Goal: Task Accomplishment & Management: Manage account settings

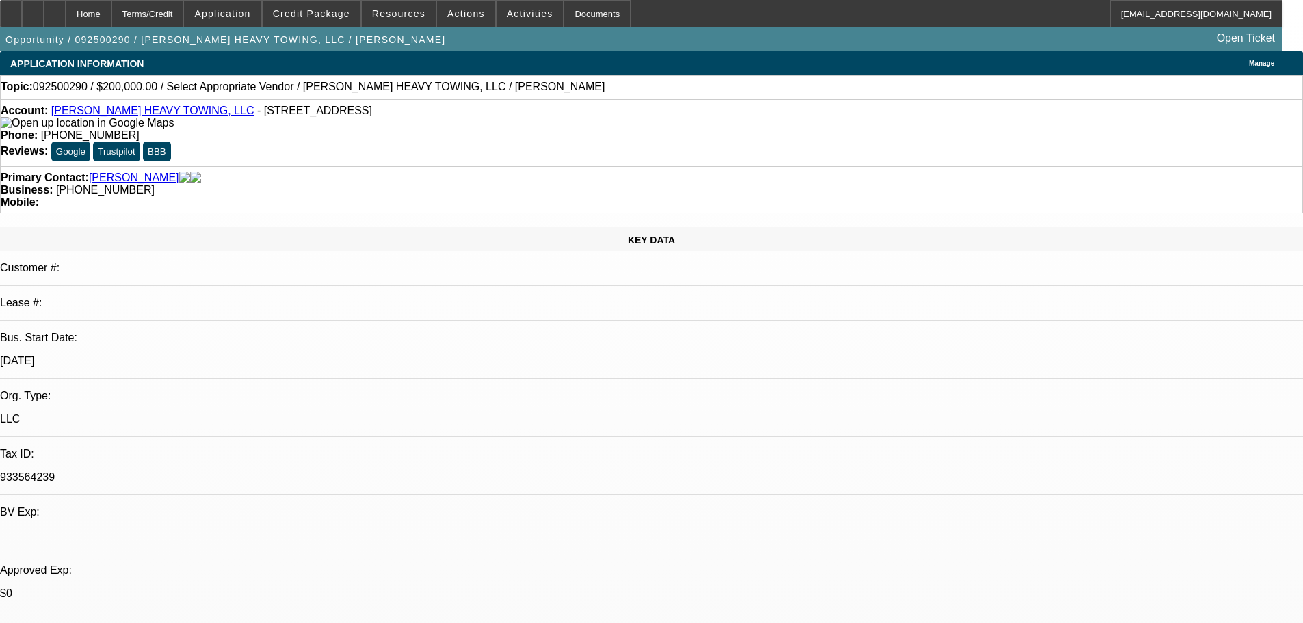
select select "0"
select select "2"
select select "0.1"
select select "4"
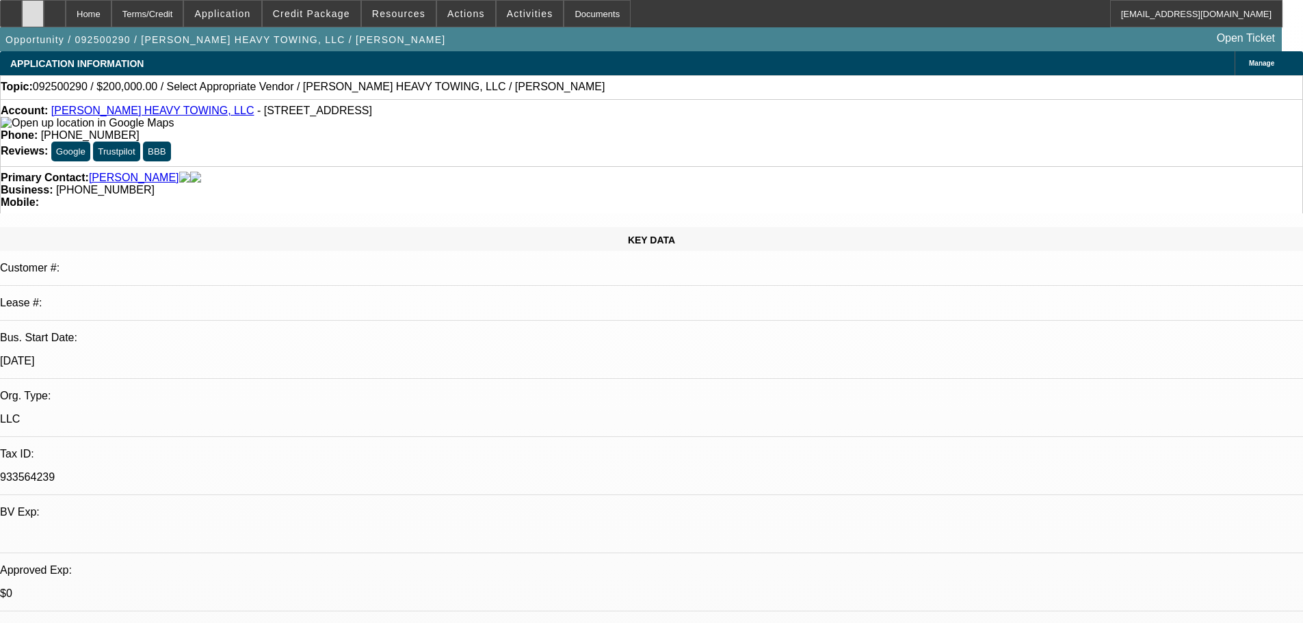
click at [43, 18] on div at bounding box center [33, 13] width 22 height 27
click at [33, 9] on icon at bounding box center [33, 9] width 0 height 0
click at [288, 14] on span at bounding box center [312, 13] width 98 height 33
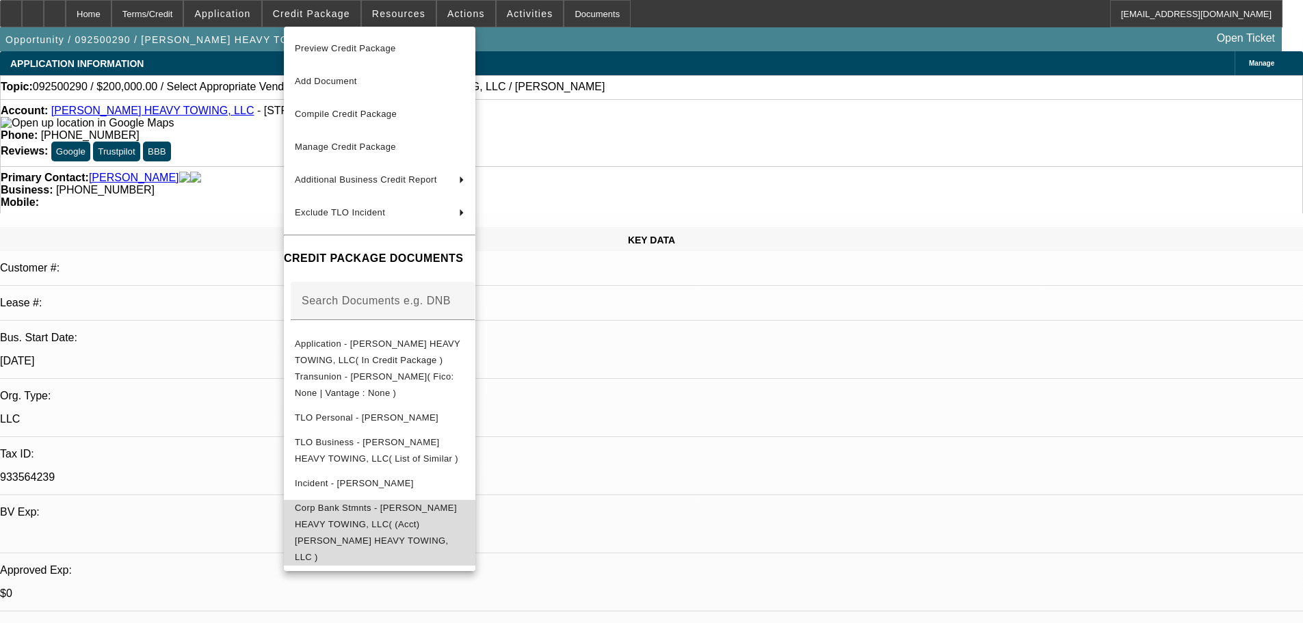
click at [449, 500] on button "Corp Bank Stmnts - KRIMMEL HEAVY TOWING, LLC( (Acct) KRIMMEL HEAVY TOWING, LLC )" at bounding box center [380, 533] width 192 height 66
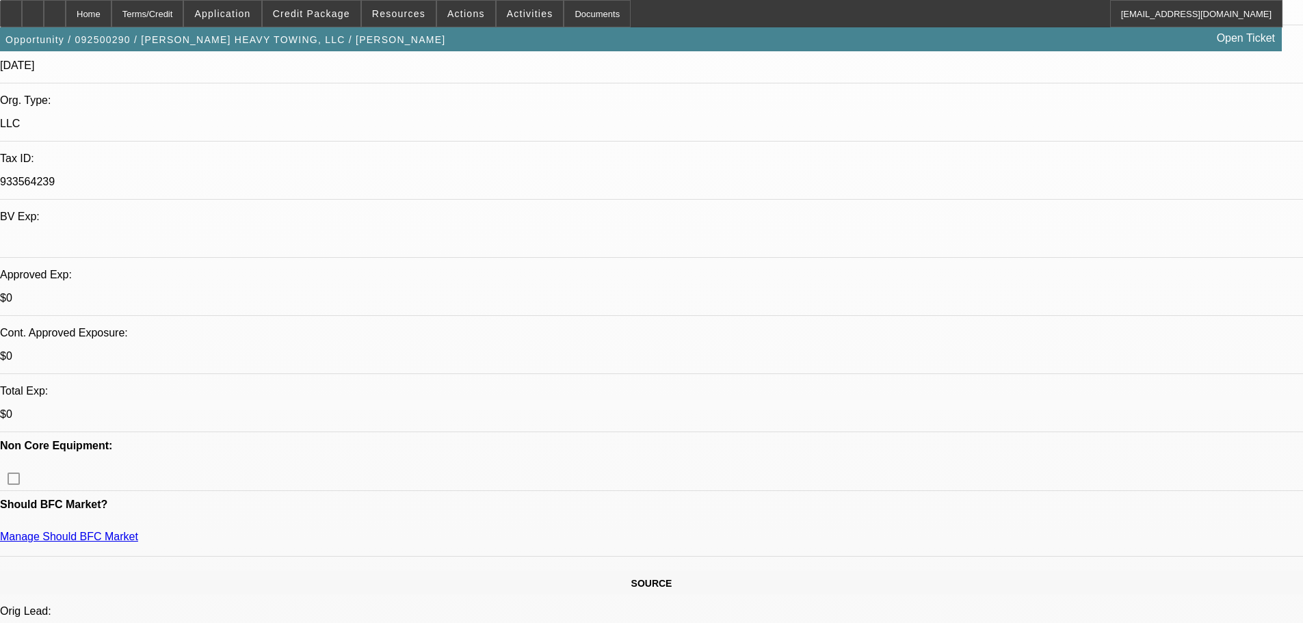
scroll to position [410, 0]
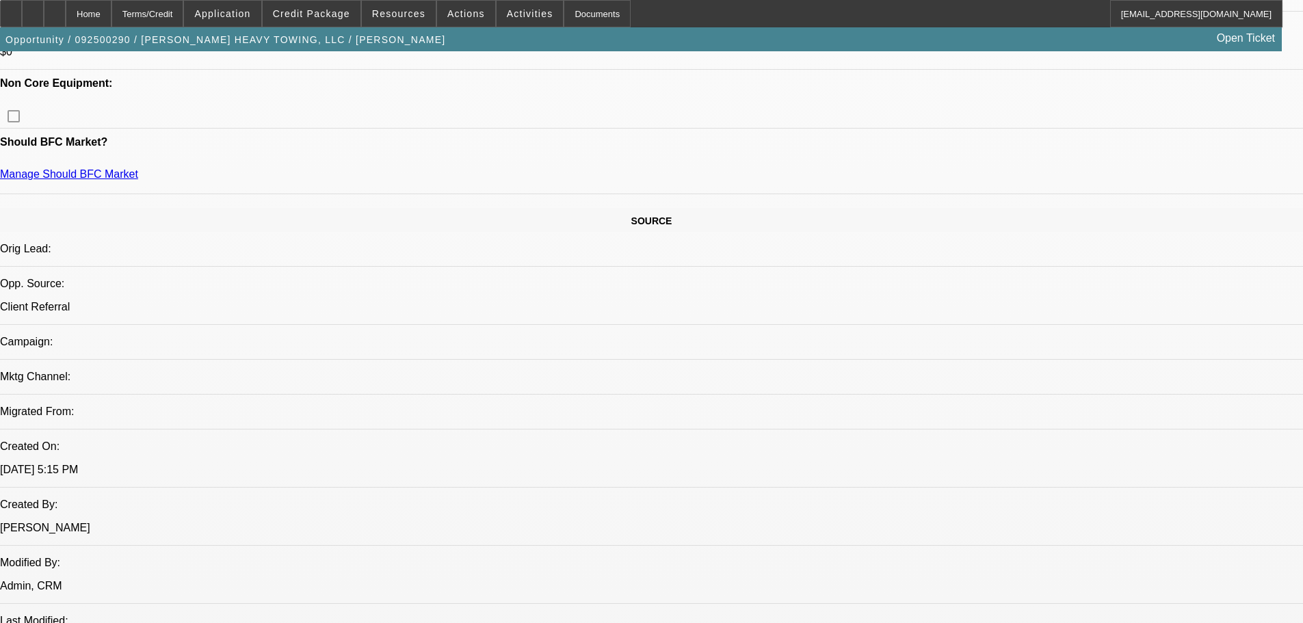
scroll to position [547, 0]
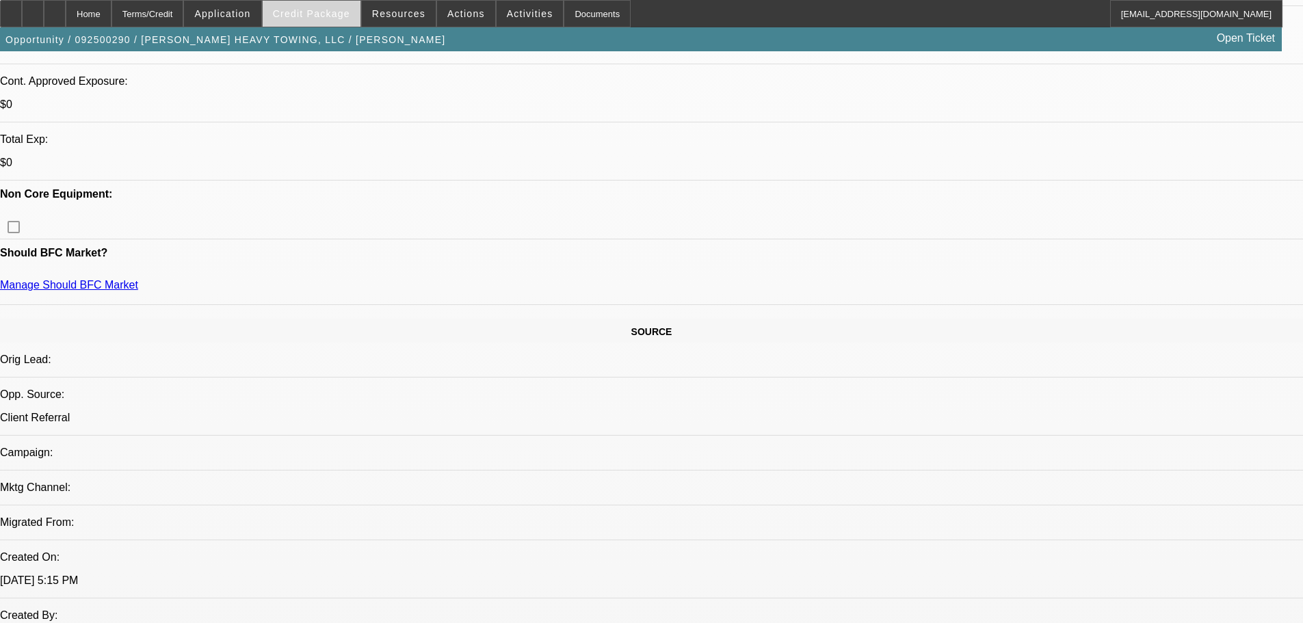
click at [332, 17] on span "Credit Package" at bounding box center [311, 13] width 77 height 11
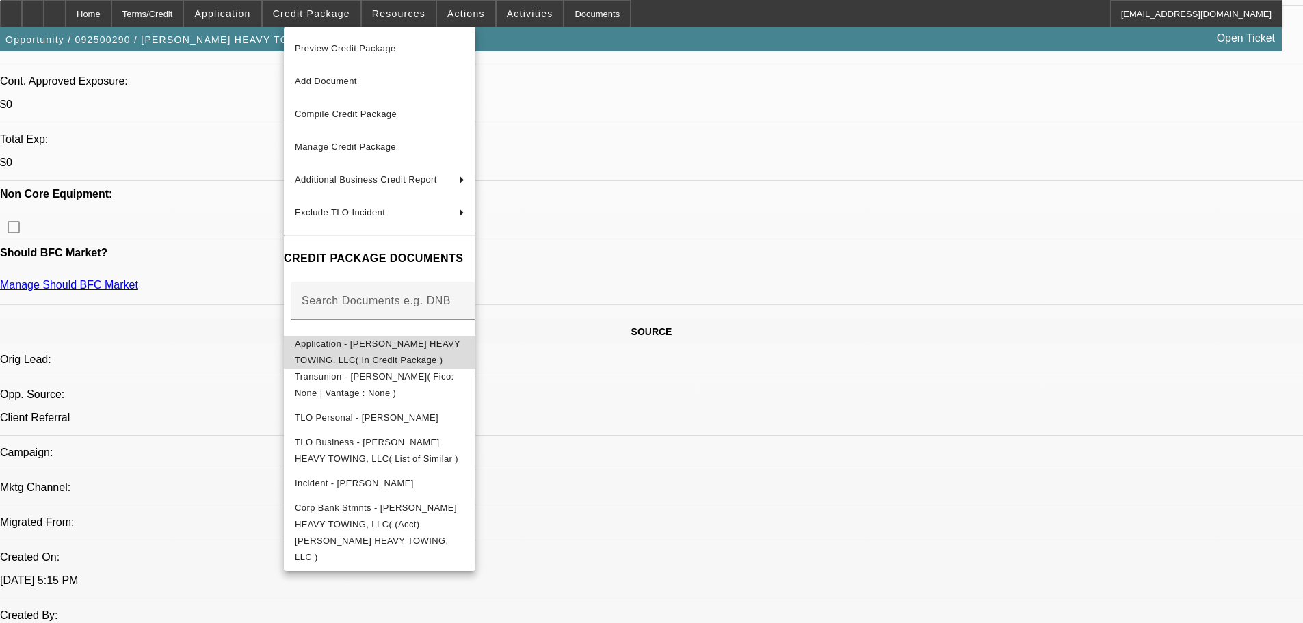
click at [406, 343] on span "Application - KRIMMEL HEAVY TOWING, LLC( In Credit Package )" at bounding box center [378, 352] width 166 height 27
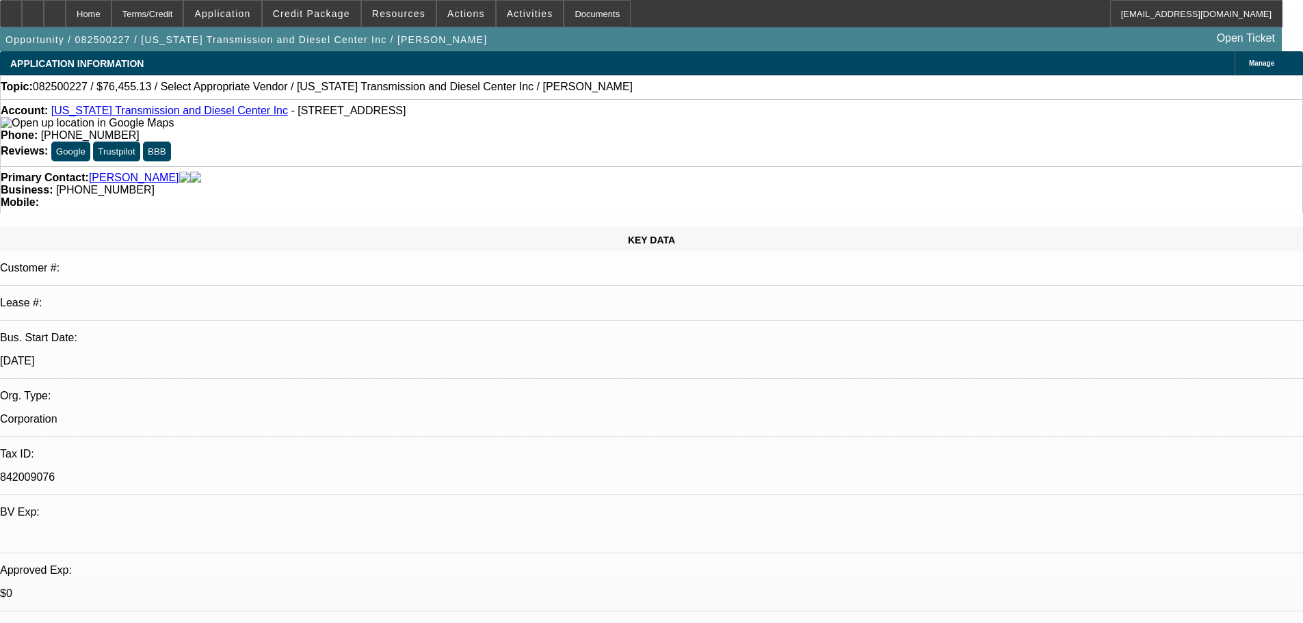
select select "0"
select select "2"
select select "0.1"
select select "4"
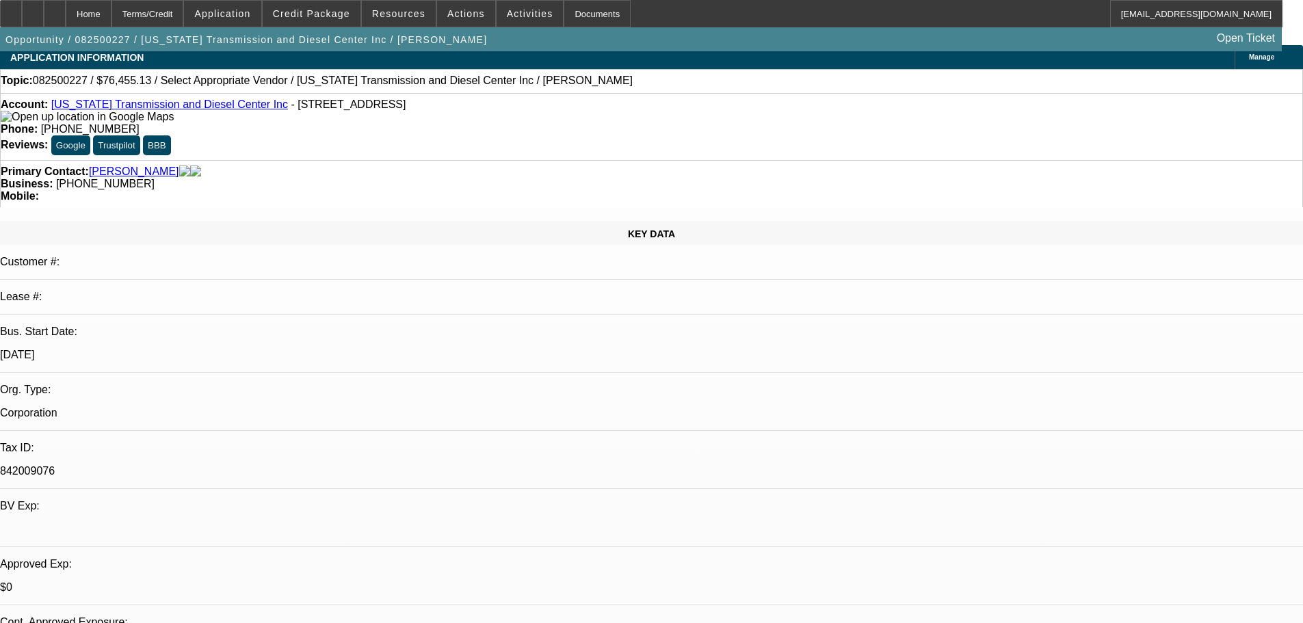
scroll to position [137, 0]
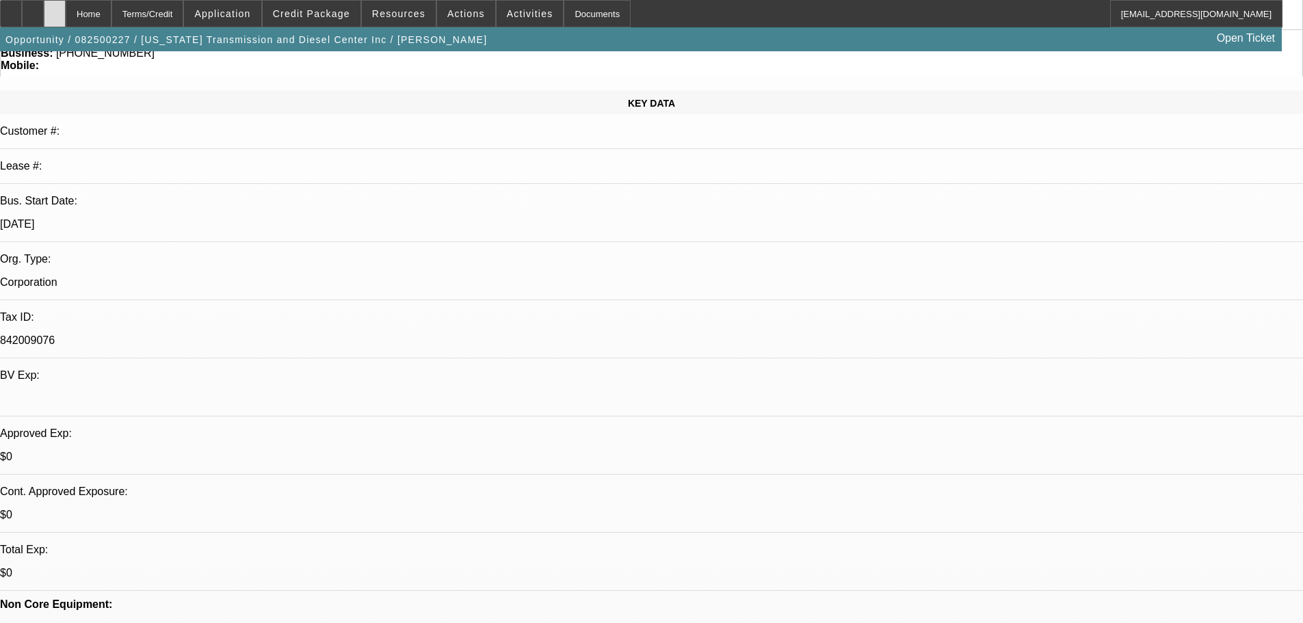
click at [66, 5] on div at bounding box center [55, 13] width 22 height 27
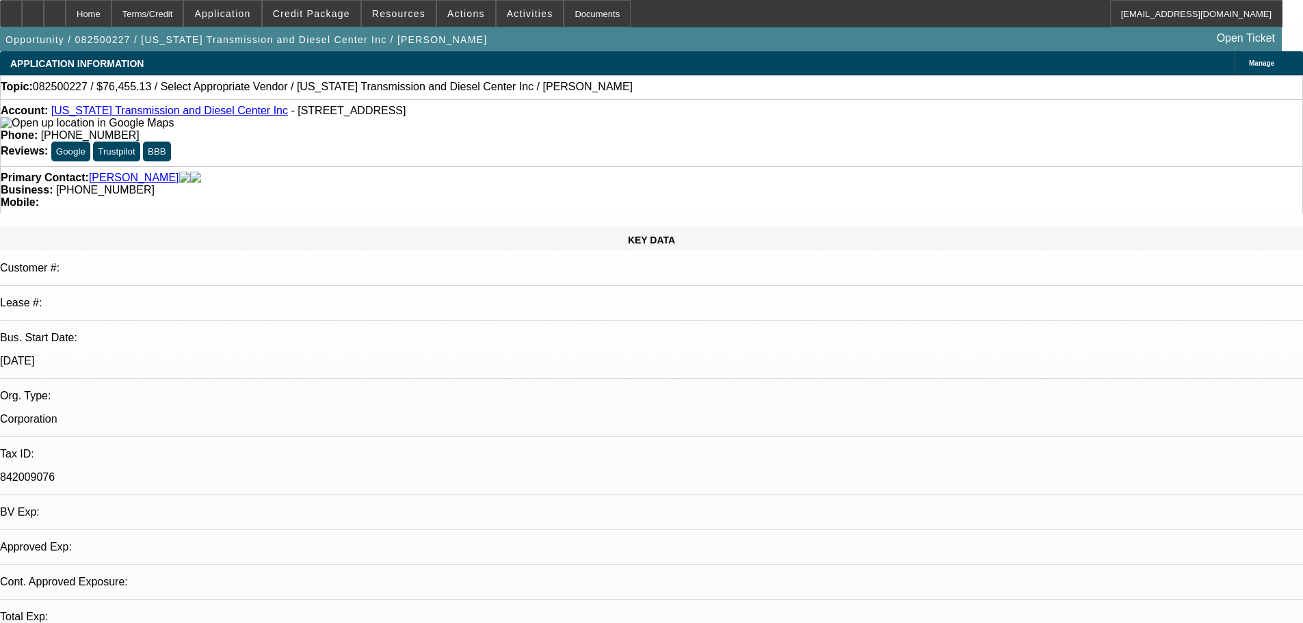
select select "0"
select select "2"
select select "0.1"
select select "4"
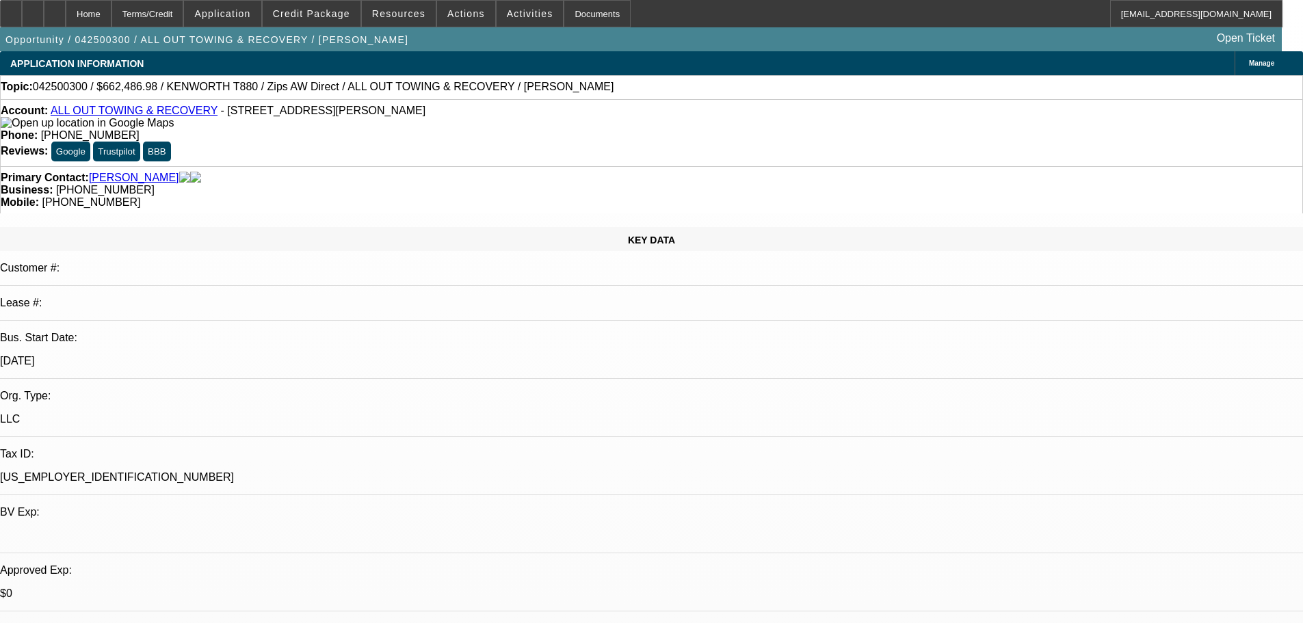
select select "0"
select select "2"
select select "0"
select select "6"
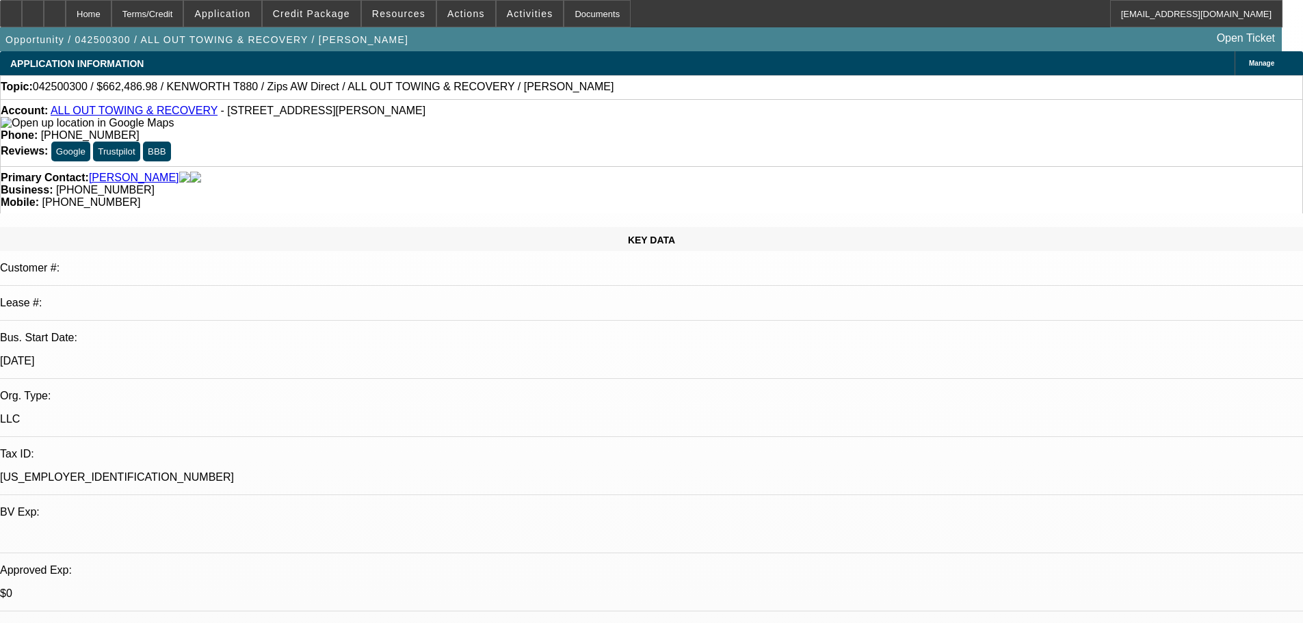
select select "0"
select select "6"
select select "0"
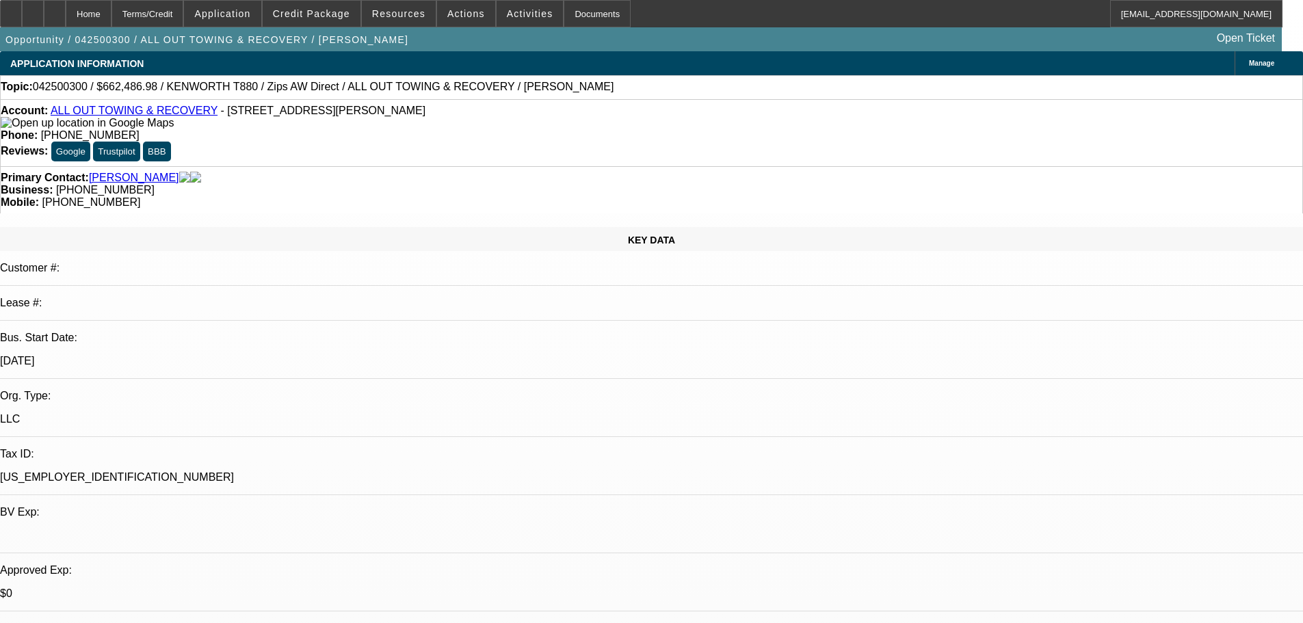
select select "0"
select select "3"
select select "0"
select select "6"
select select "0"
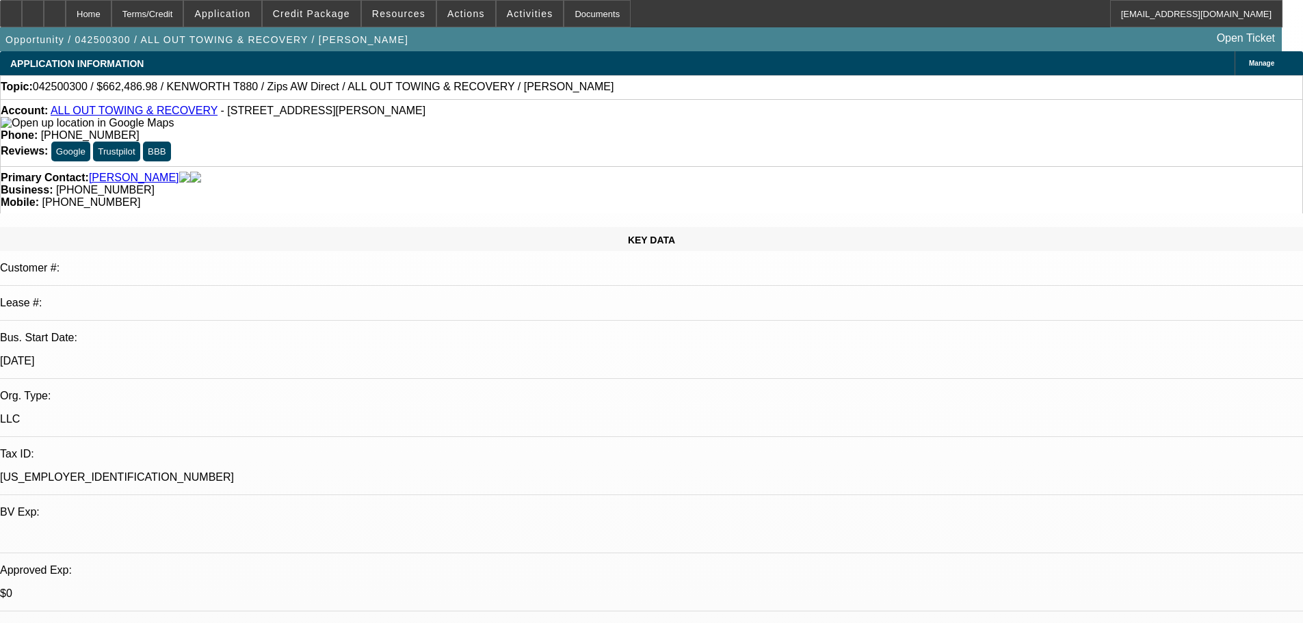
select select "0"
select select "2"
select select "0"
select select "6"
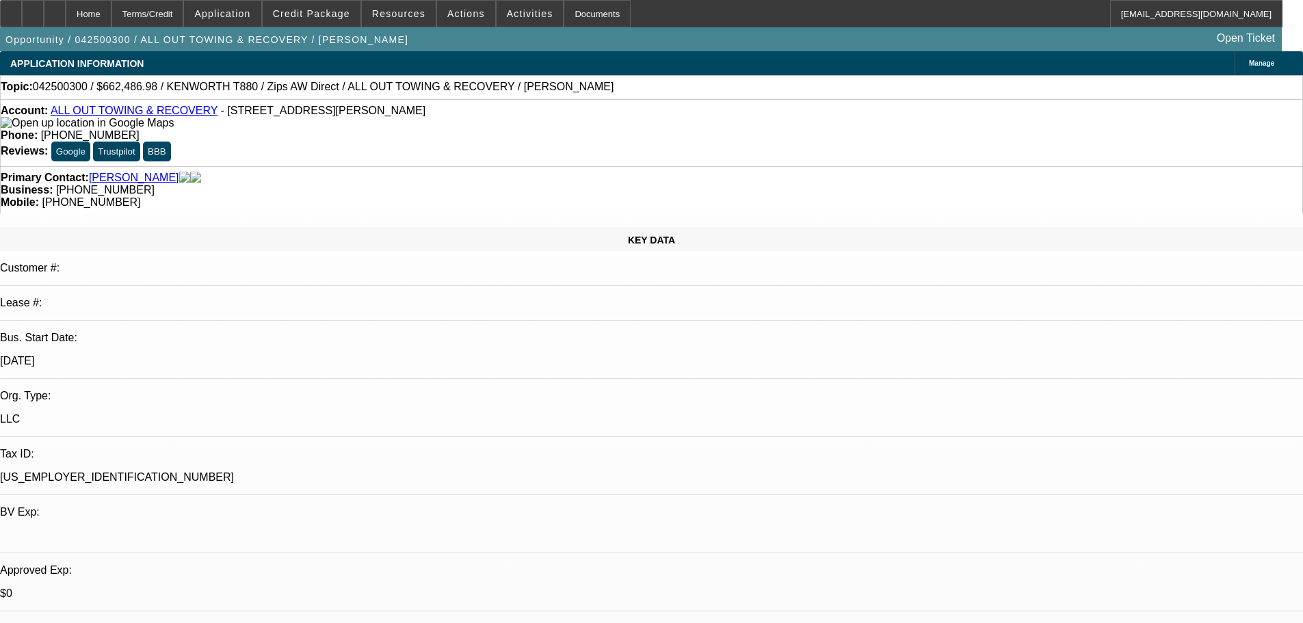
click at [350, 129] on div "Account: ALL OUT TOWING & RECOVERY - 15150 Middlebrook Dr, Houston, TX 77058" at bounding box center [652, 117] width 1302 height 25
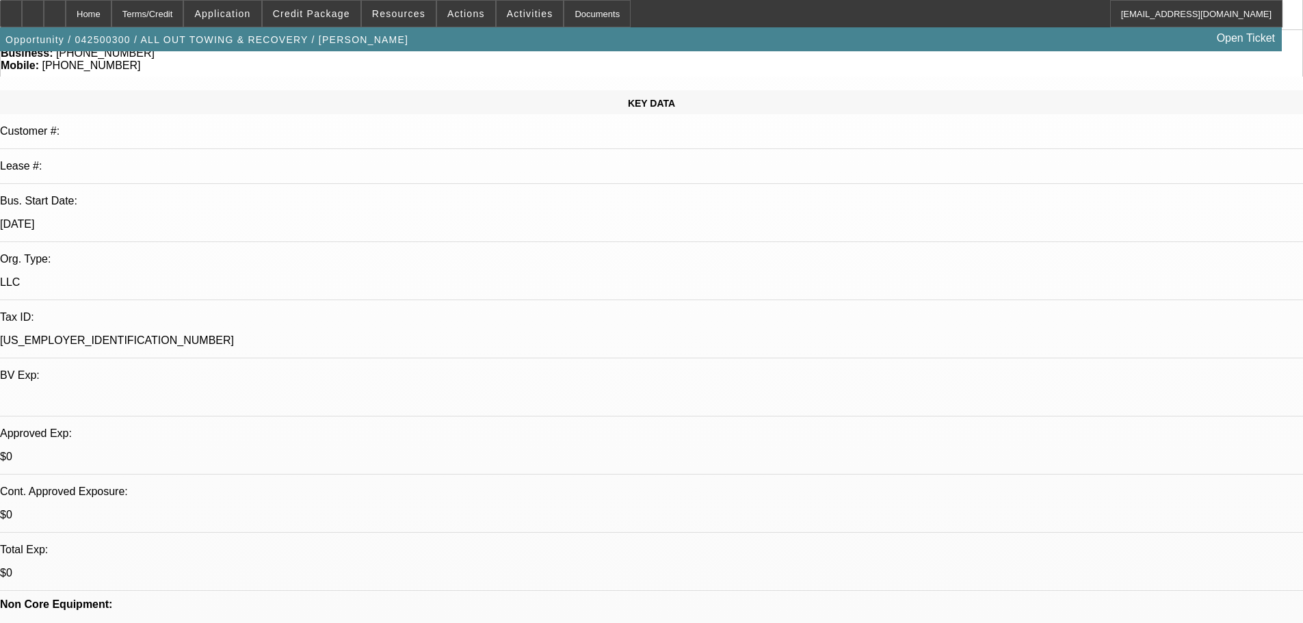
scroll to position [274, 0]
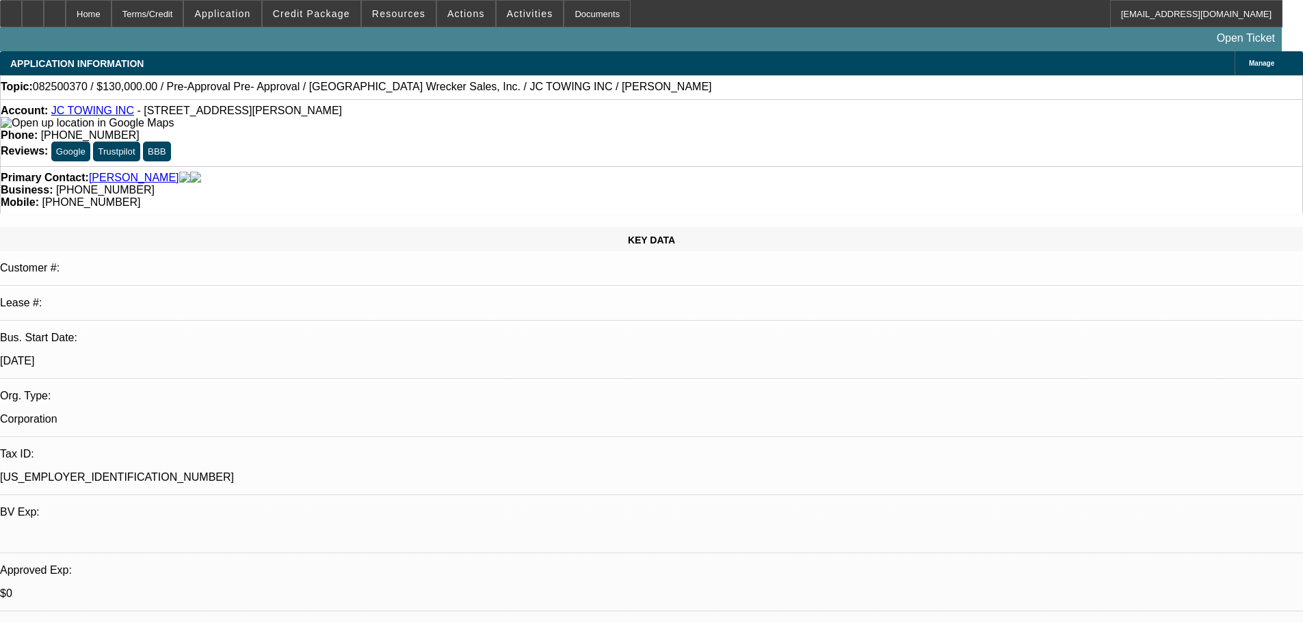
select select "0"
select select "2"
select select "0.1"
select select "1"
select select "2"
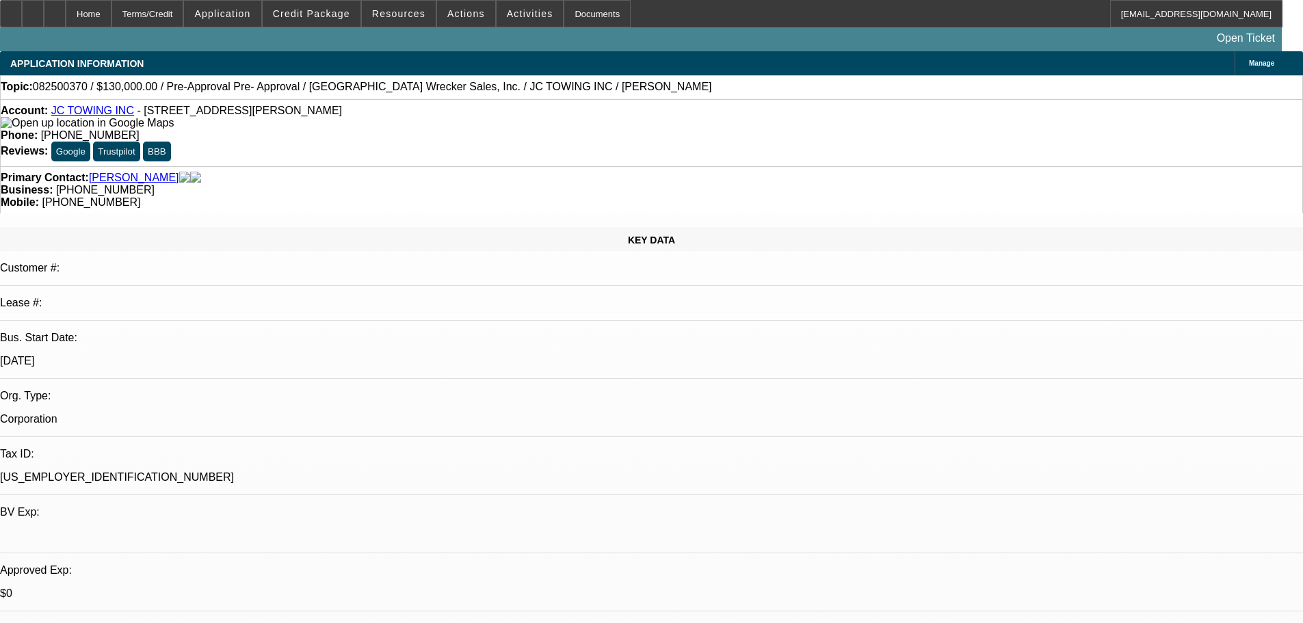
select select "4"
click at [44, 5] on div at bounding box center [33, 13] width 22 height 27
click at [310, 21] on span at bounding box center [312, 13] width 98 height 33
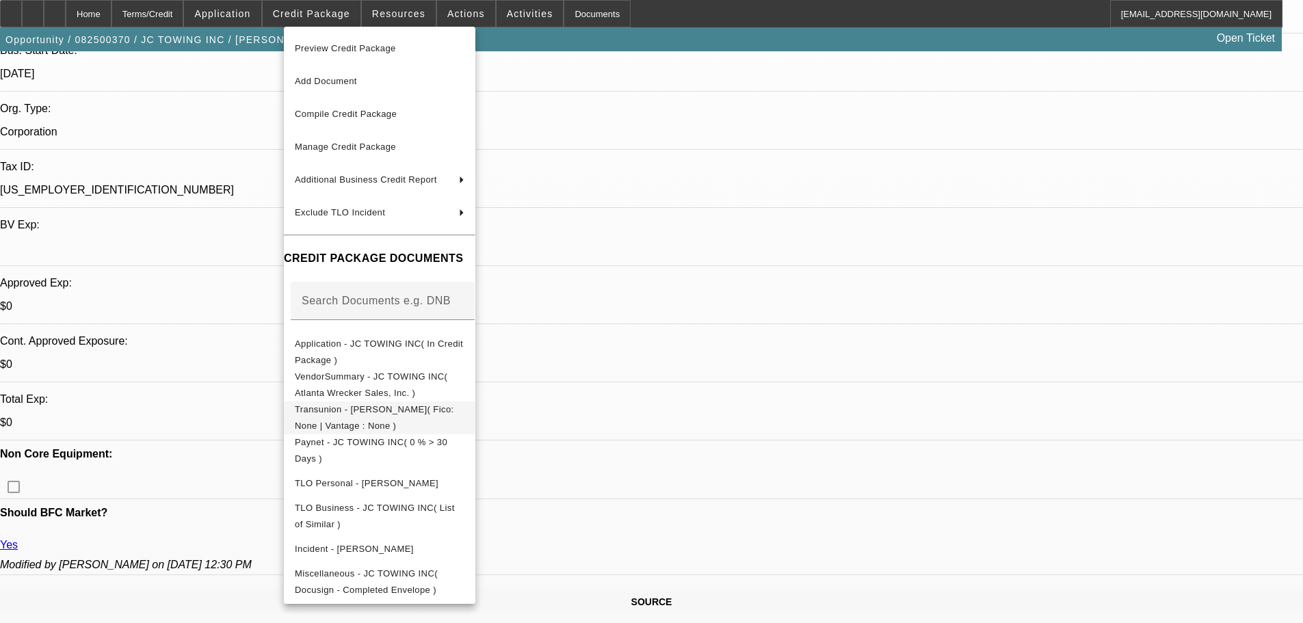
scroll to position [410, 0]
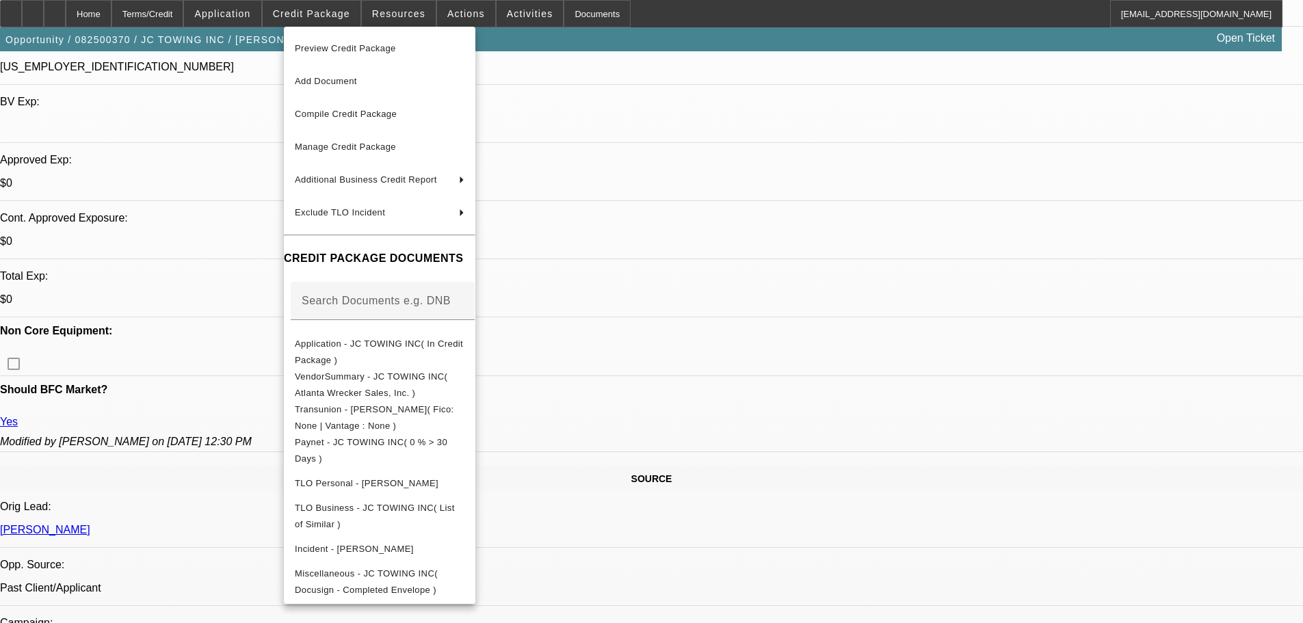
click at [190, 233] on div at bounding box center [651, 311] width 1303 height 623
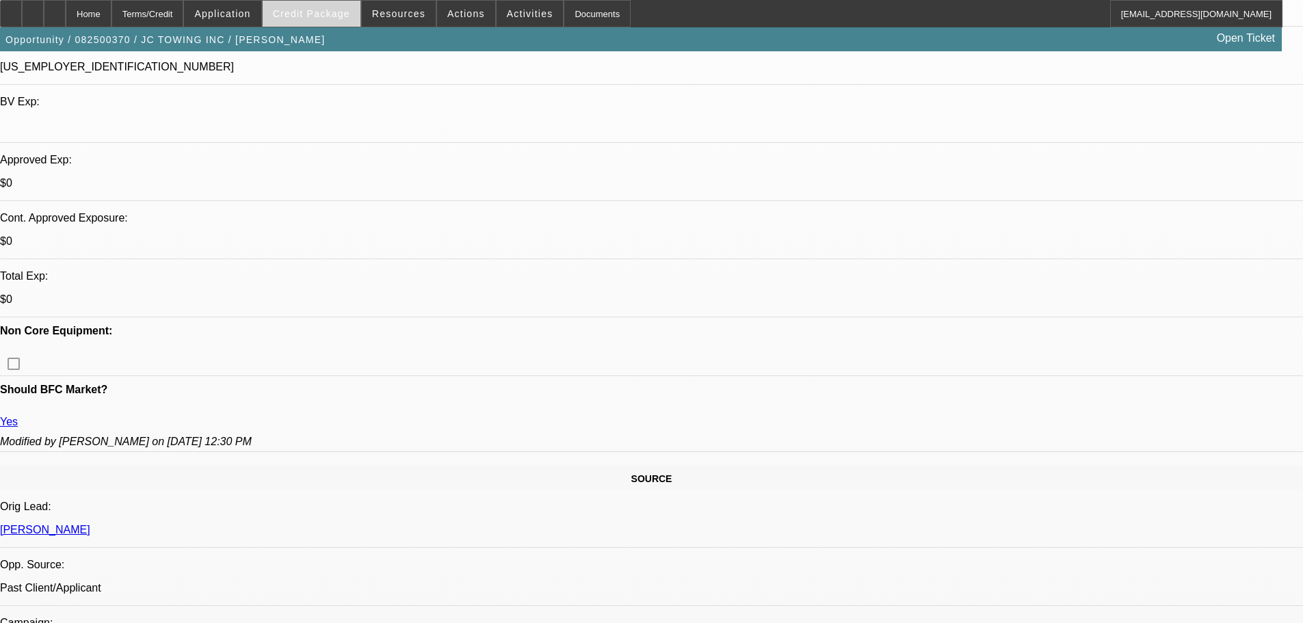
click at [329, 5] on span at bounding box center [312, 13] width 98 height 33
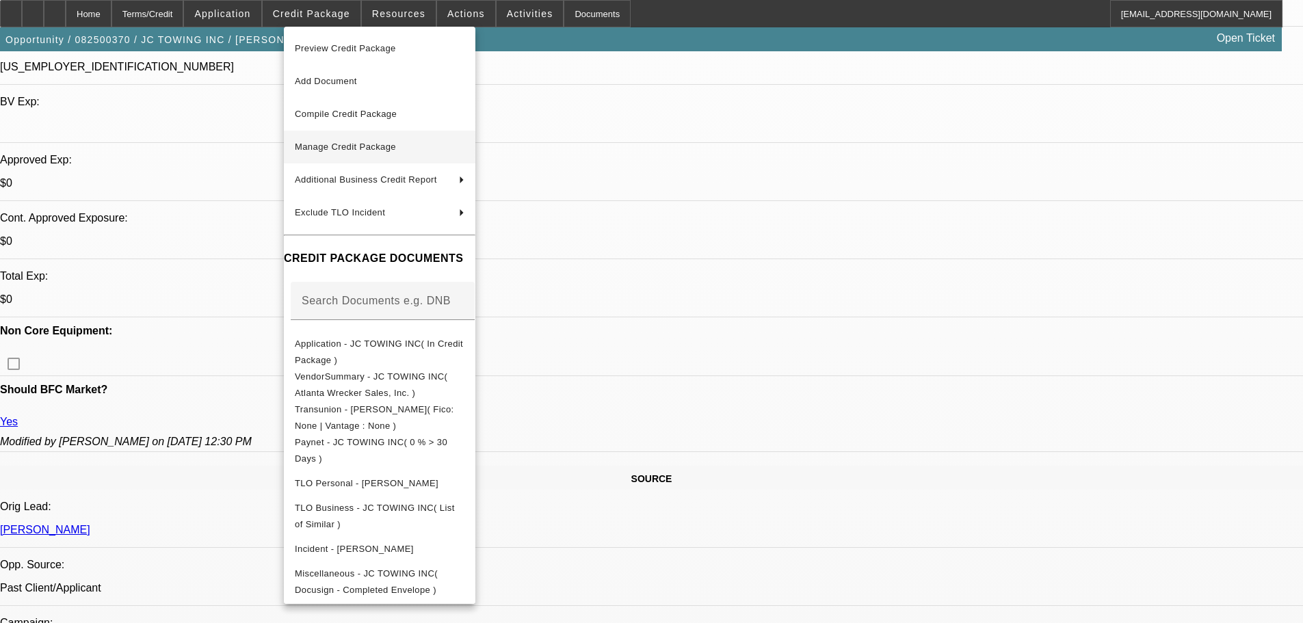
click at [377, 145] on span "Manage Credit Package" at bounding box center [345, 147] width 101 height 10
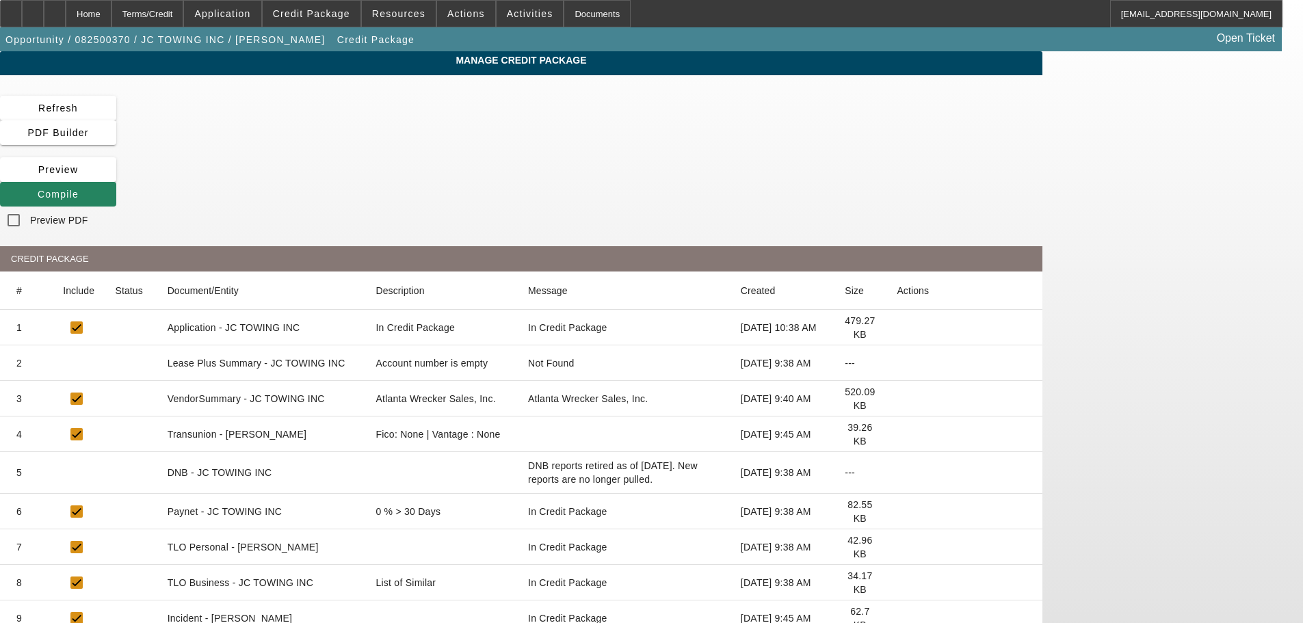
click at [897, 434] on icon at bounding box center [897, 434] width 0 height 0
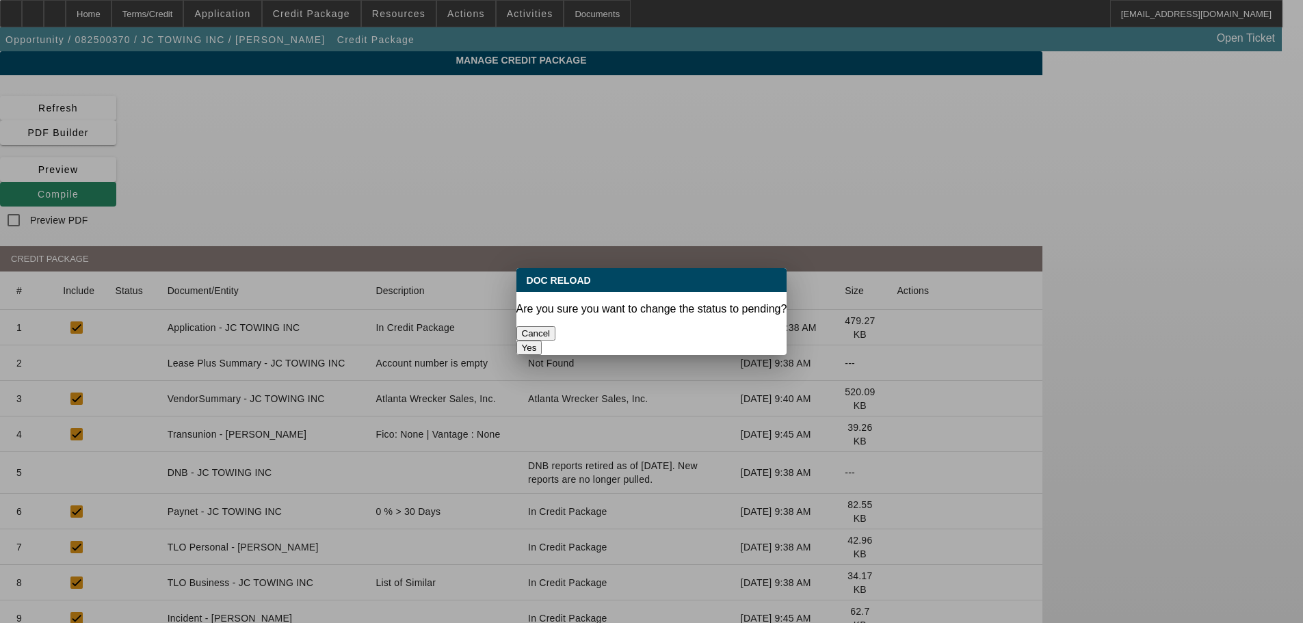
click at [735, 341] on div "Yes" at bounding box center [651, 348] width 271 height 14
click at [542, 341] on button "Yes" at bounding box center [529, 348] width 26 height 14
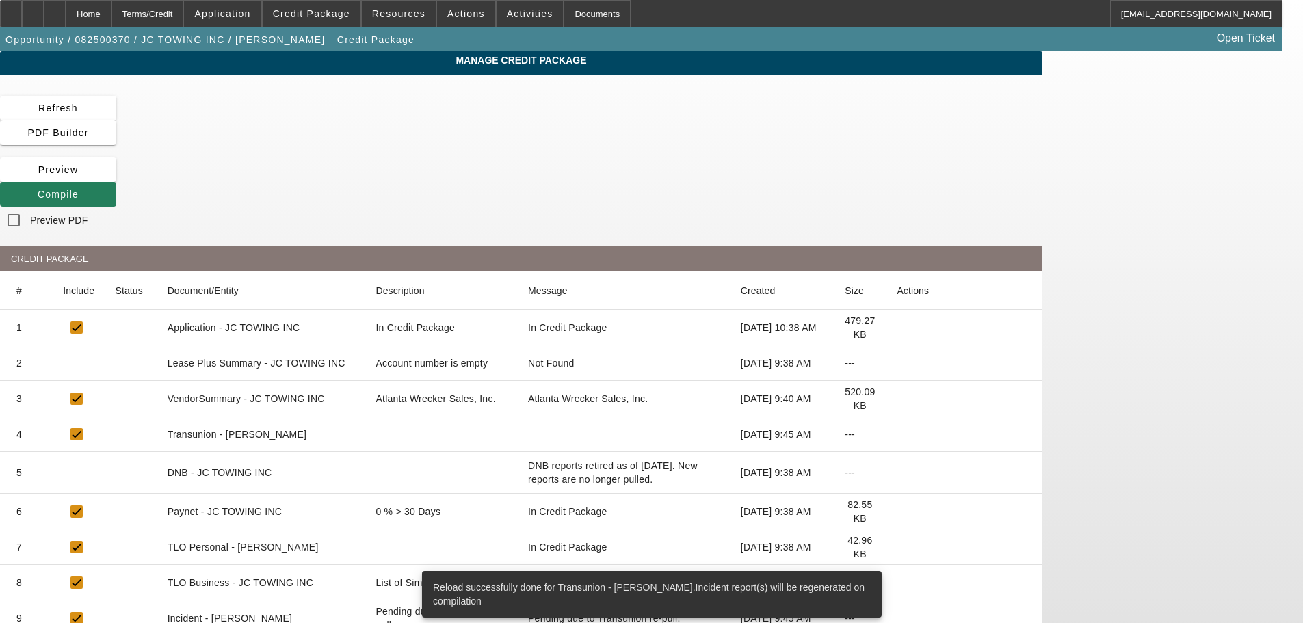
click at [116, 178] on span at bounding box center [58, 194] width 116 height 33
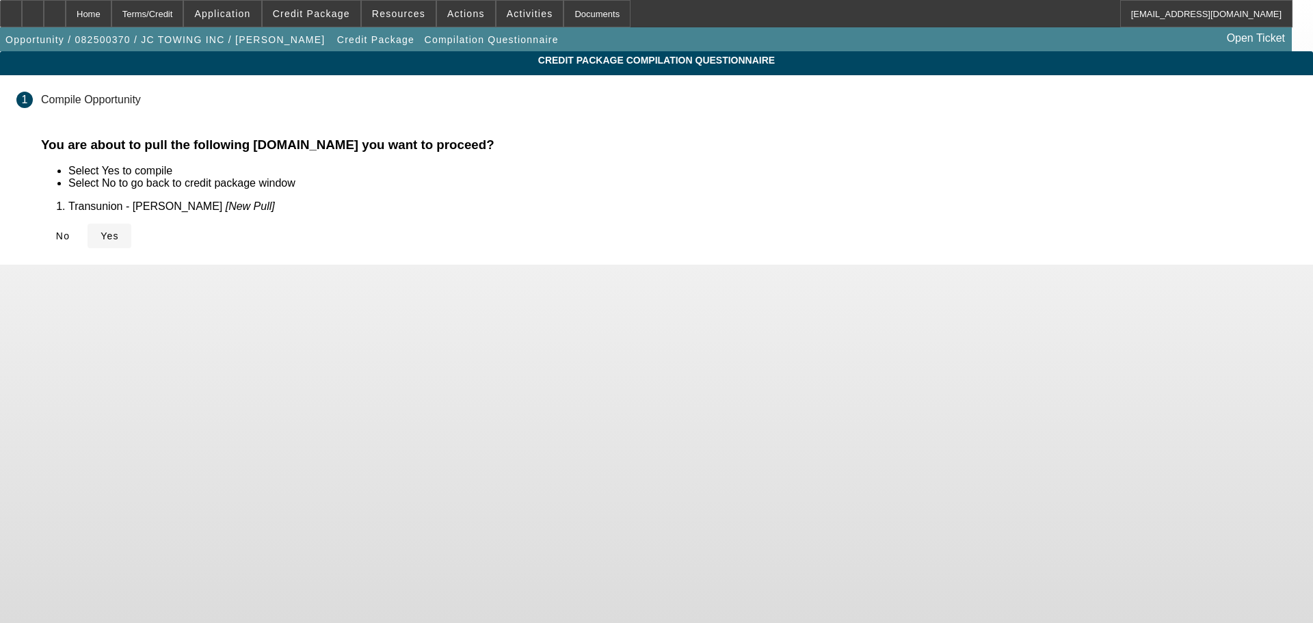
click at [119, 231] on span "Yes" at bounding box center [110, 236] width 18 height 11
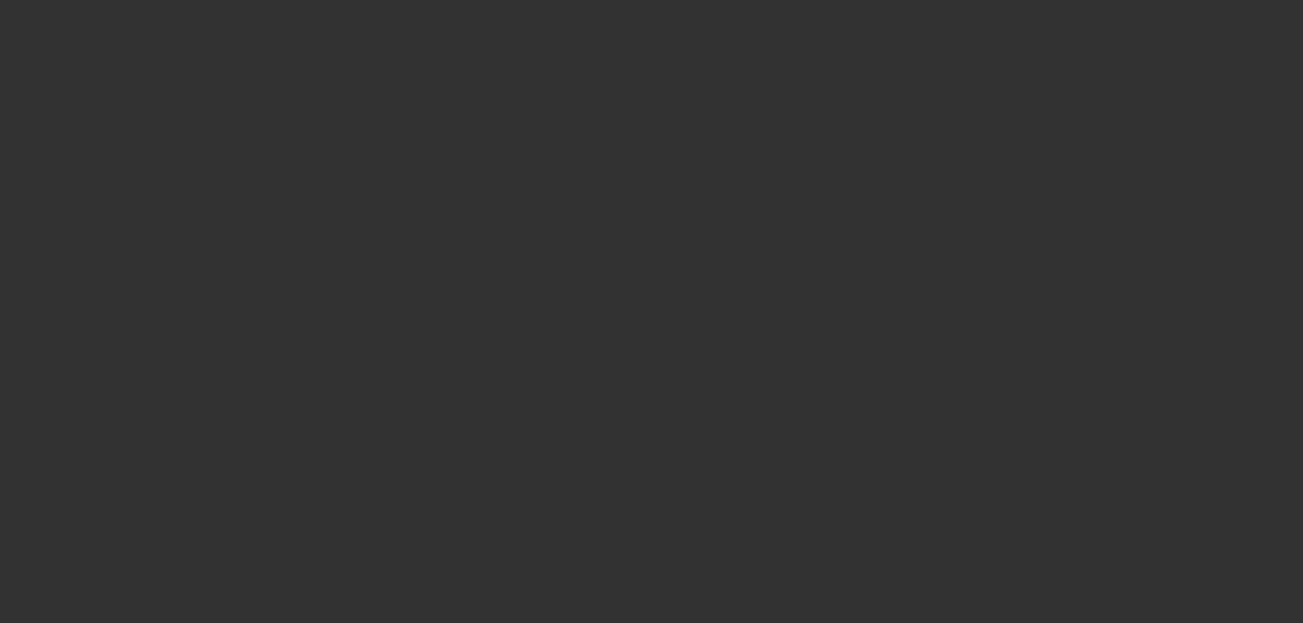
select select "0"
select select "2"
select select "0.1"
select select "4"
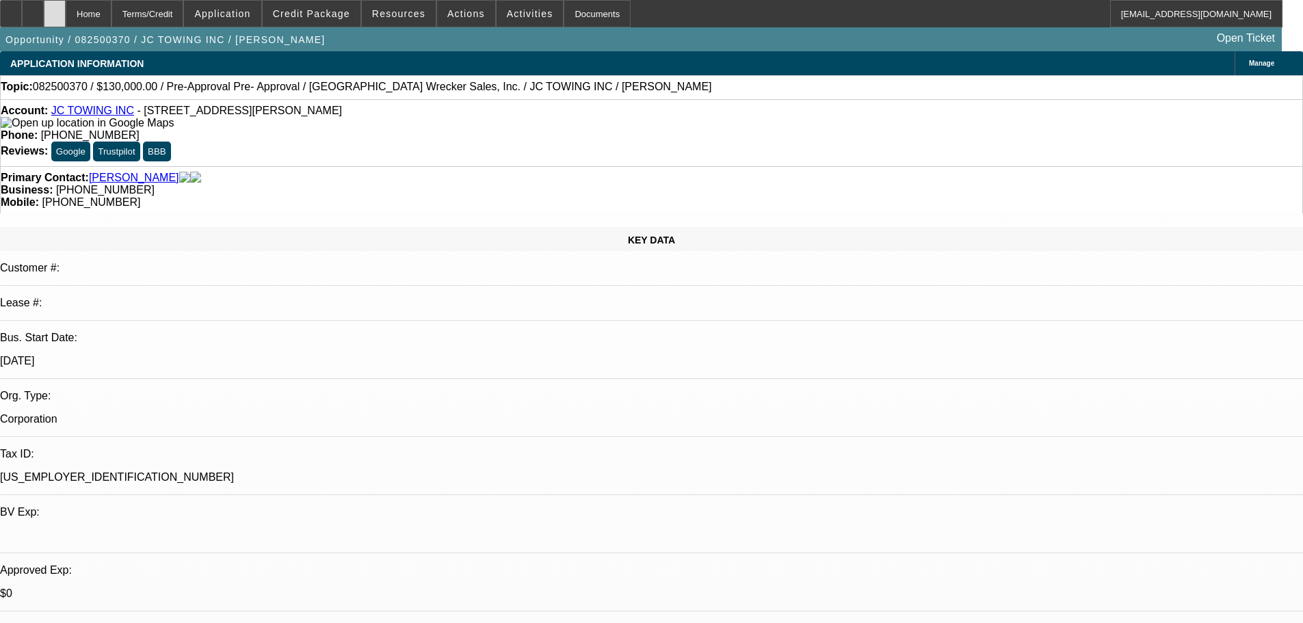
click at [66, 19] on div at bounding box center [55, 13] width 22 height 27
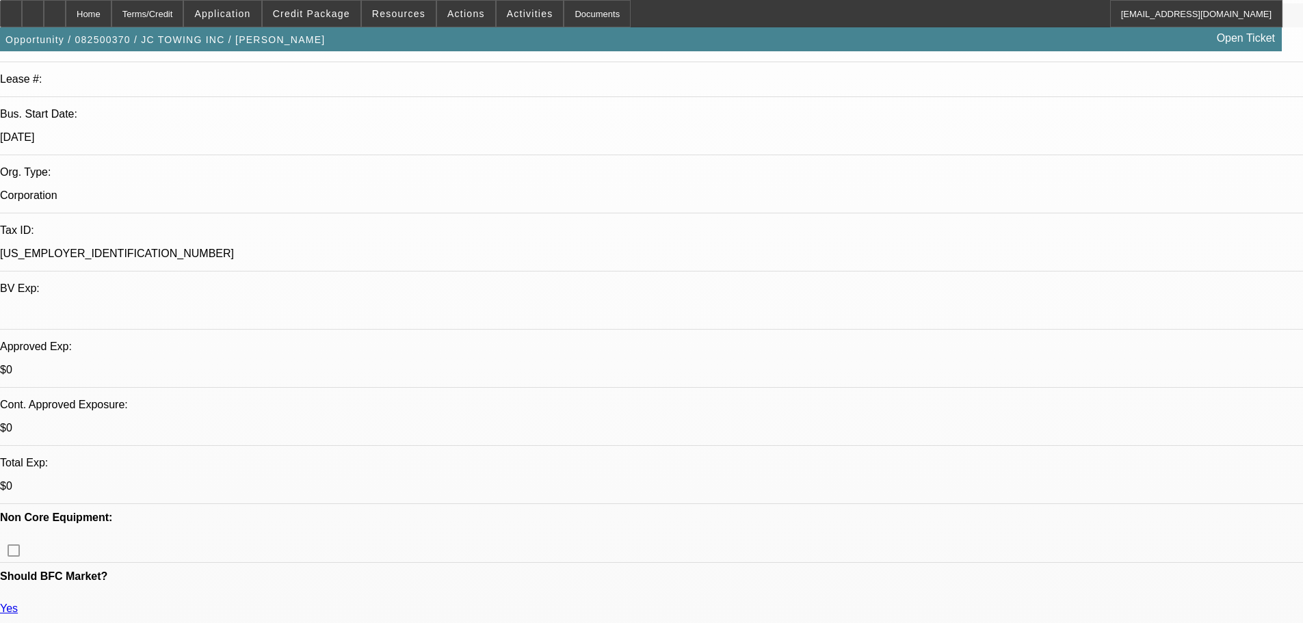
select select "0"
select select "2"
select select "0.1"
select select "4"
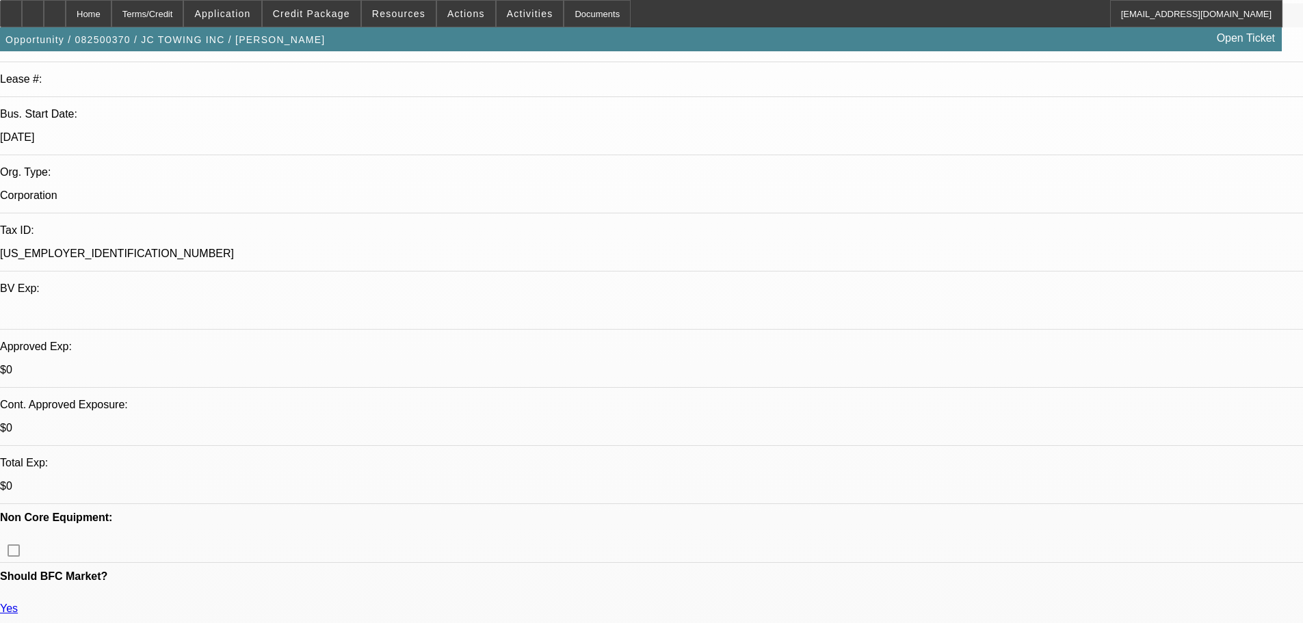
scroll to position [274, 0]
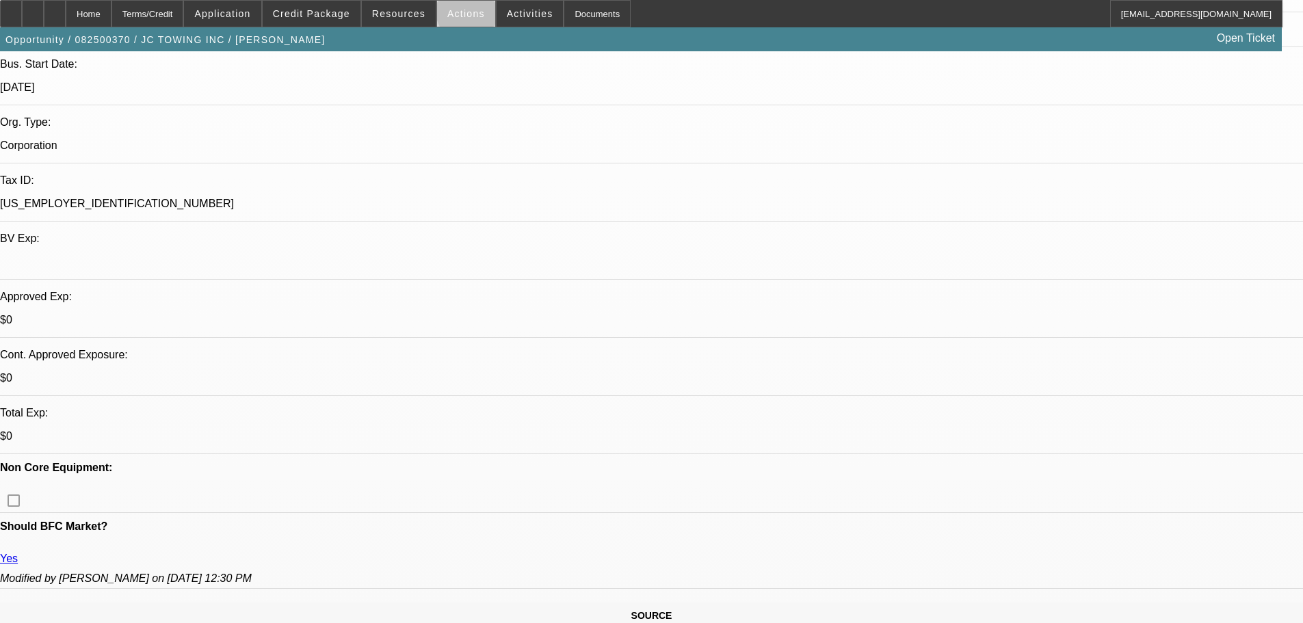
click at [464, 14] on span "Actions" at bounding box center [466, 13] width 38 height 11
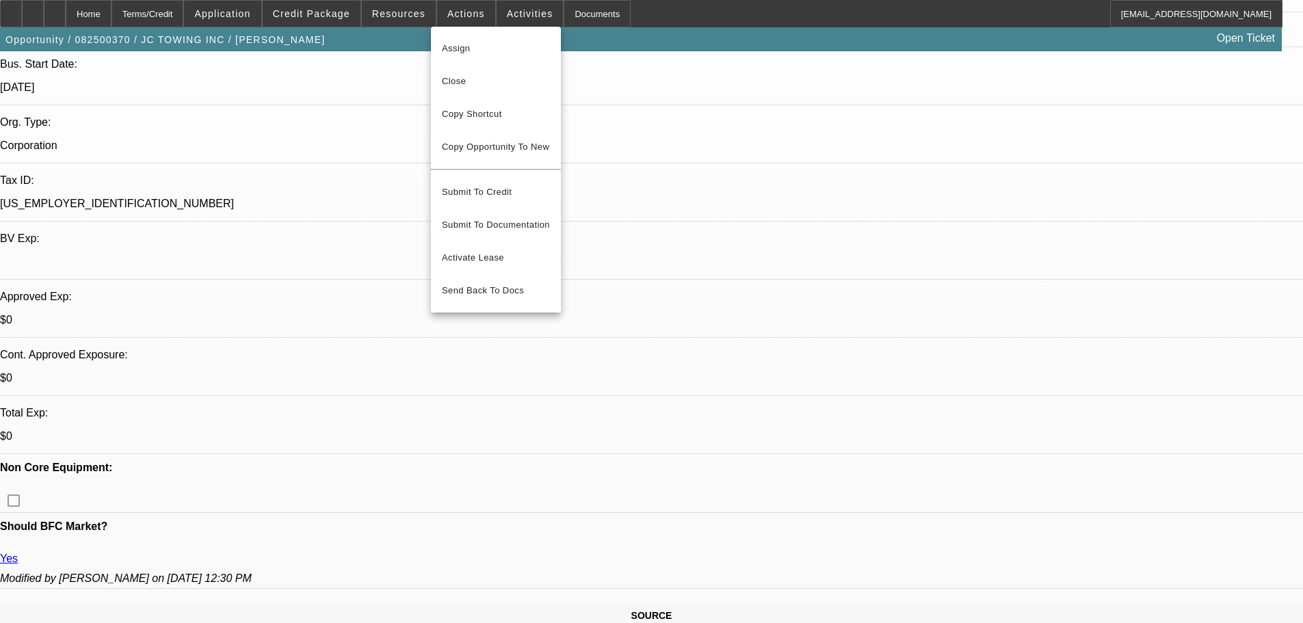
click at [503, 18] on div at bounding box center [651, 311] width 1303 height 623
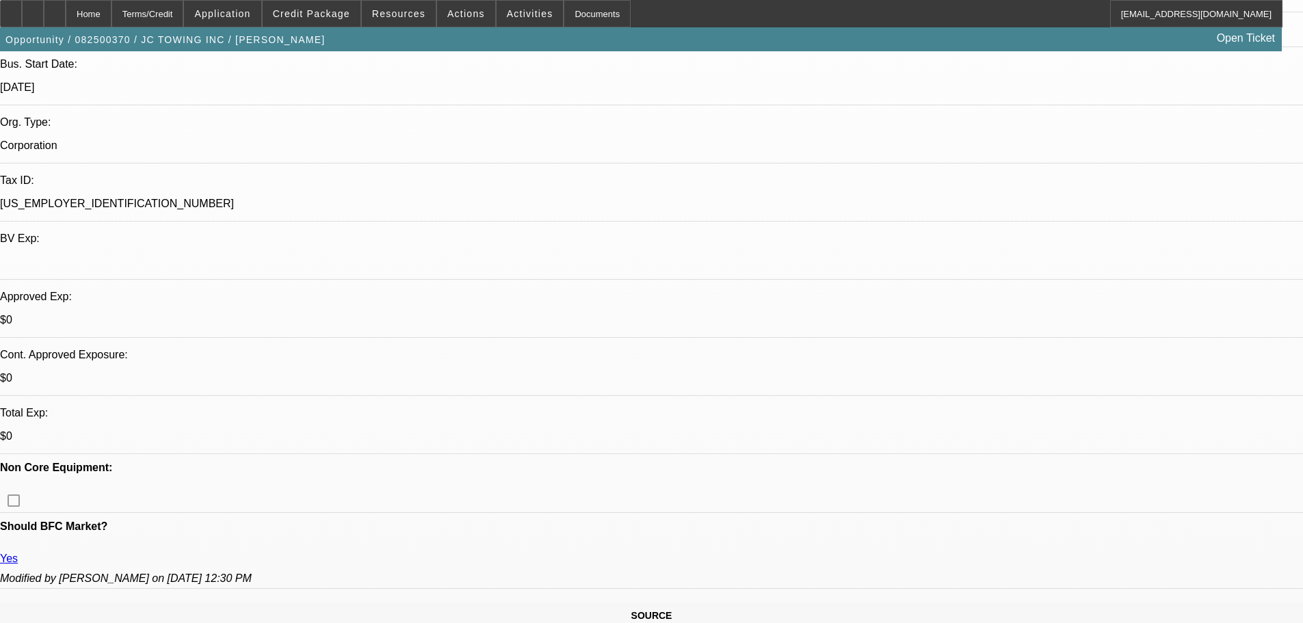
click at [507, 18] on span "Activities" at bounding box center [530, 13] width 47 height 11
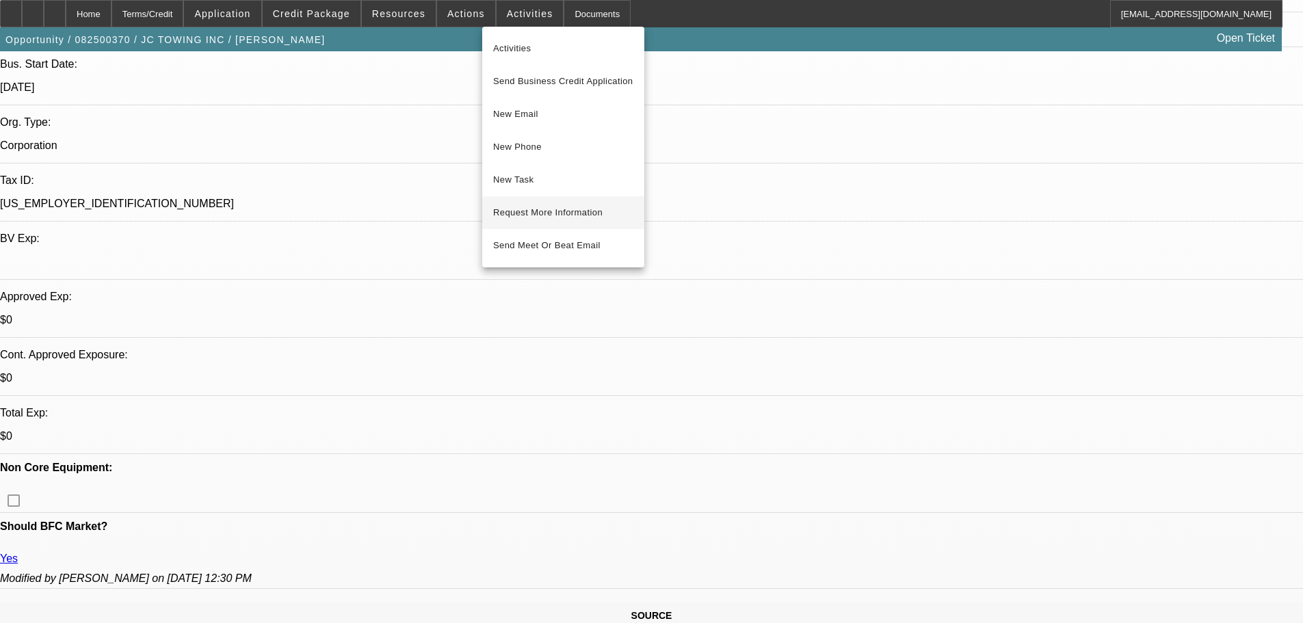
click at [533, 211] on span "Request More Information" at bounding box center [563, 213] width 140 height 16
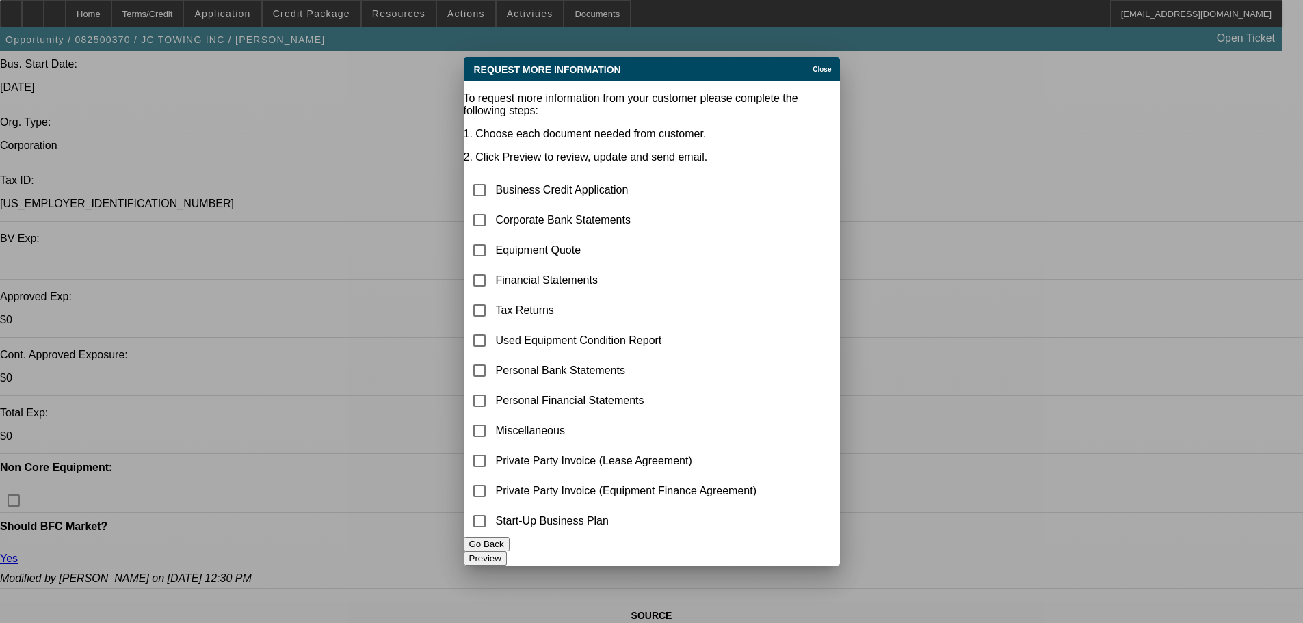
scroll to position [0, 0]
click at [493, 207] on input "checkbox" at bounding box center [479, 220] width 27 height 27
checkbox input "true"
click at [988, 527] on div at bounding box center [651, 311] width 1303 height 623
click at [510, 551] on button "Go Back" at bounding box center [487, 544] width 46 height 14
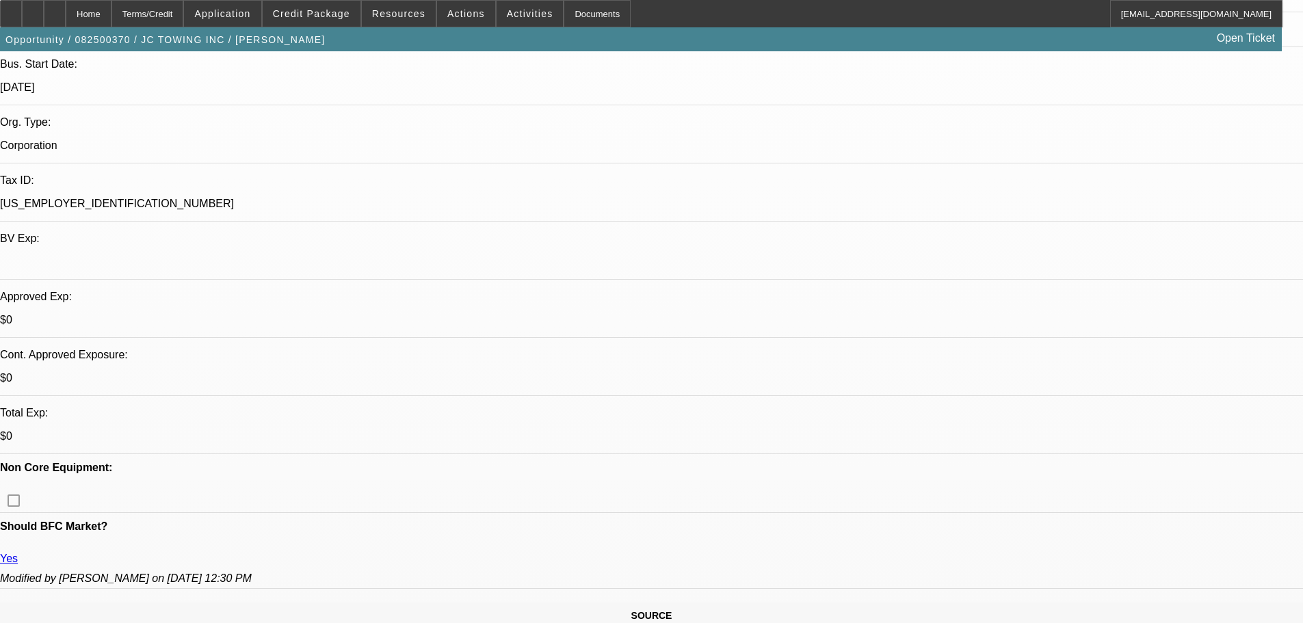
scroll to position [274, 0]
click at [458, 16] on span "Actions" at bounding box center [466, 13] width 38 height 11
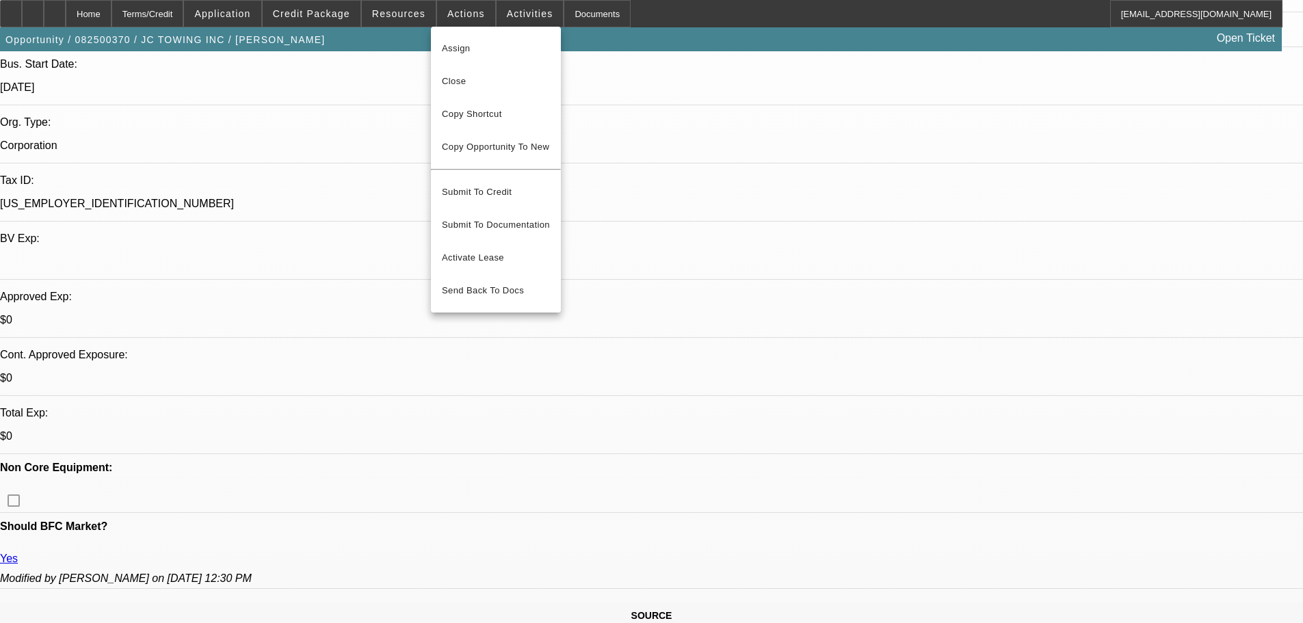
click at [486, 1] on div at bounding box center [651, 311] width 1303 height 623
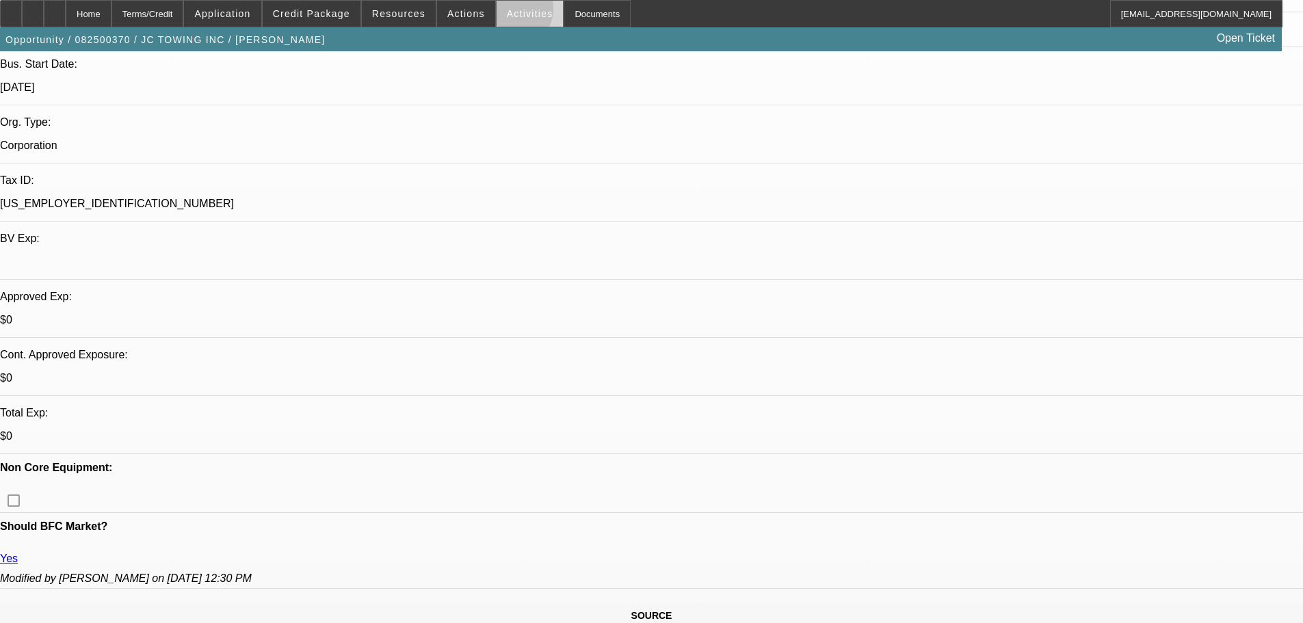
click at [507, 12] on span "Activities" at bounding box center [530, 13] width 47 height 11
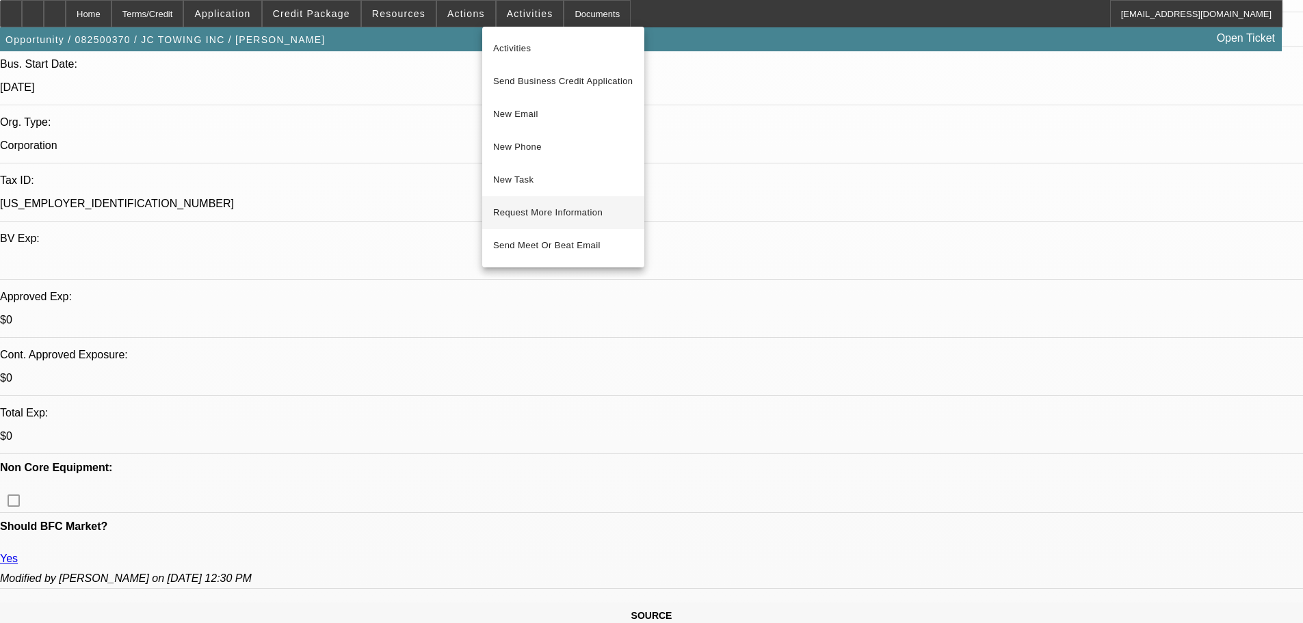
click at [551, 214] on span "Request More Information" at bounding box center [563, 213] width 140 height 16
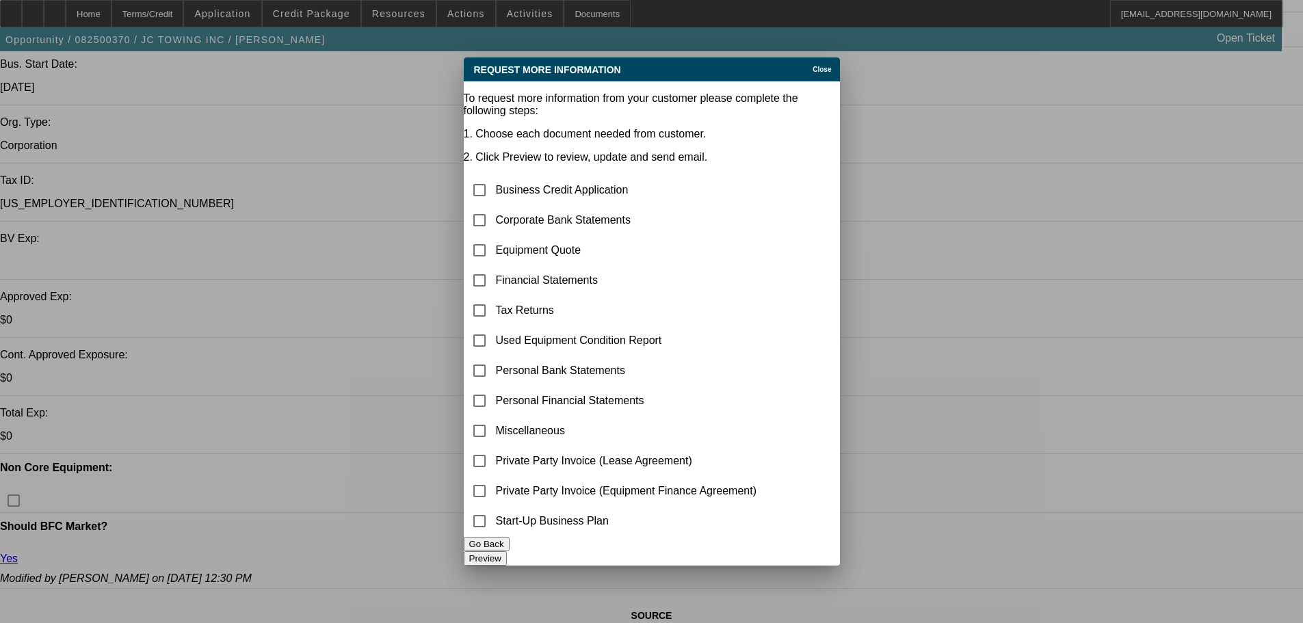
scroll to position [0, 0]
click at [493, 207] on input "checkbox" at bounding box center [479, 220] width 27 height 27
checkbox input "true"
click at [493, 237] on input "checkbox" at bounding box center [479, 250] width 27 height 27
checkbox input "true"
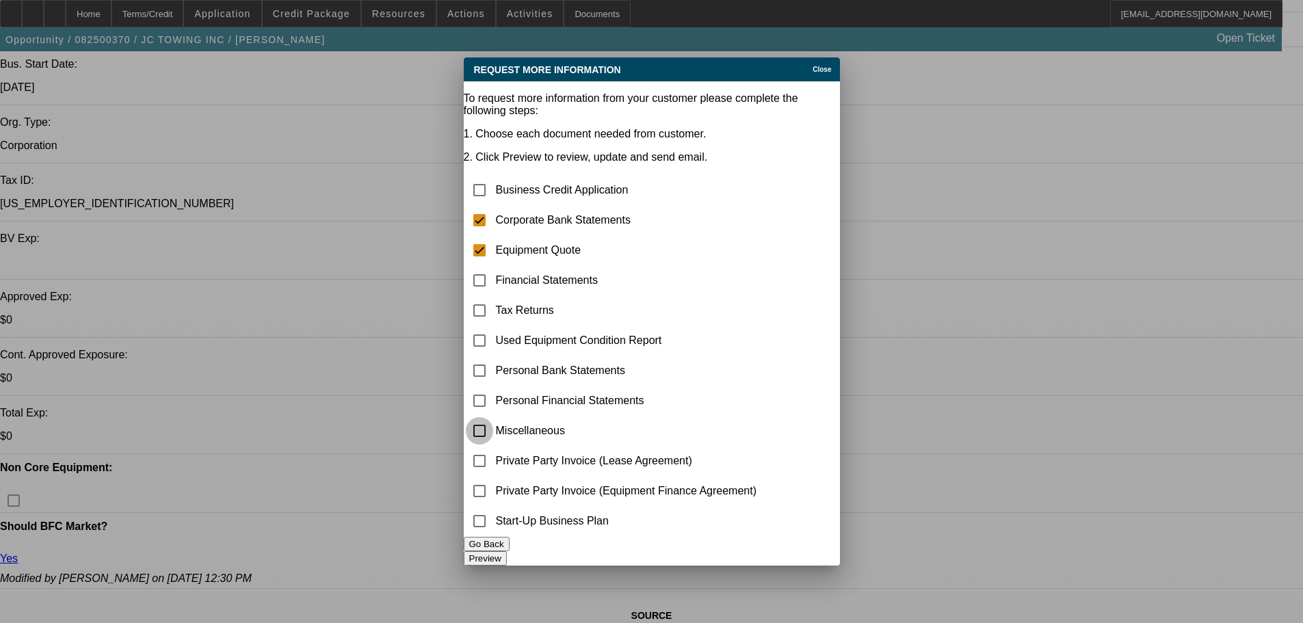
click at [493, 422] on input "checkbox" at bounding box center [479, 430] width 27 height 27
checkbox input "true"
click at [507, 551] on button "Preview" at bounding box center [485, 558] width 43 height 14
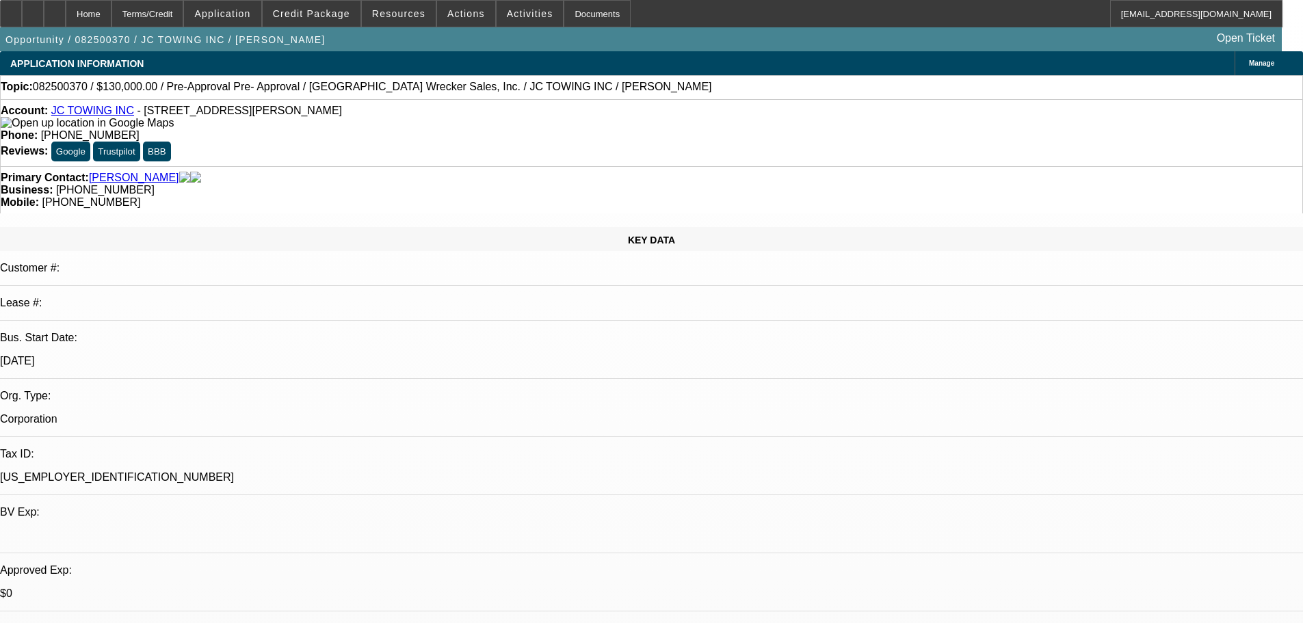
scroll to position [274, 0]
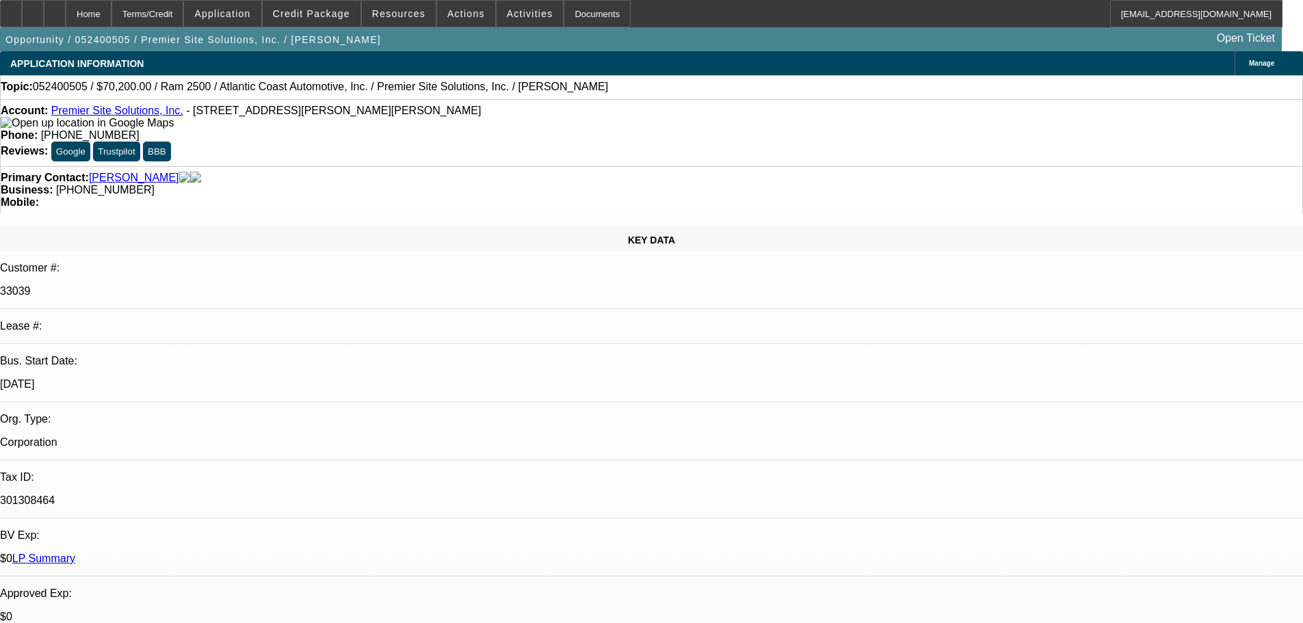
select select "0"
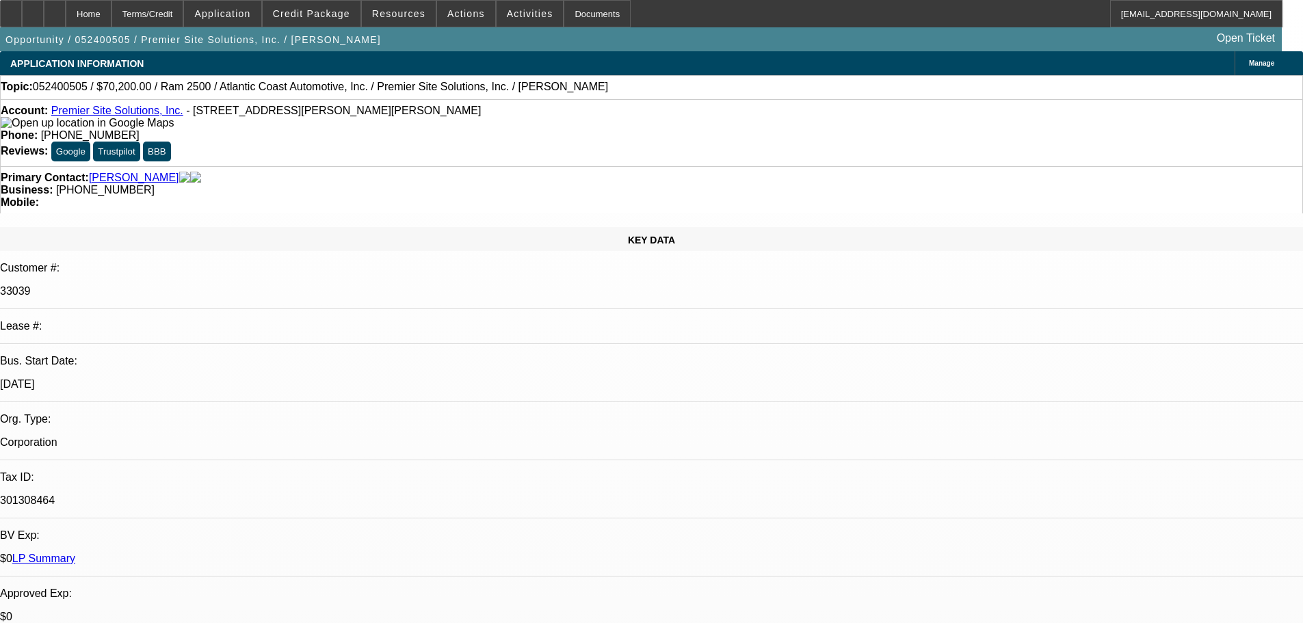
select select "0"
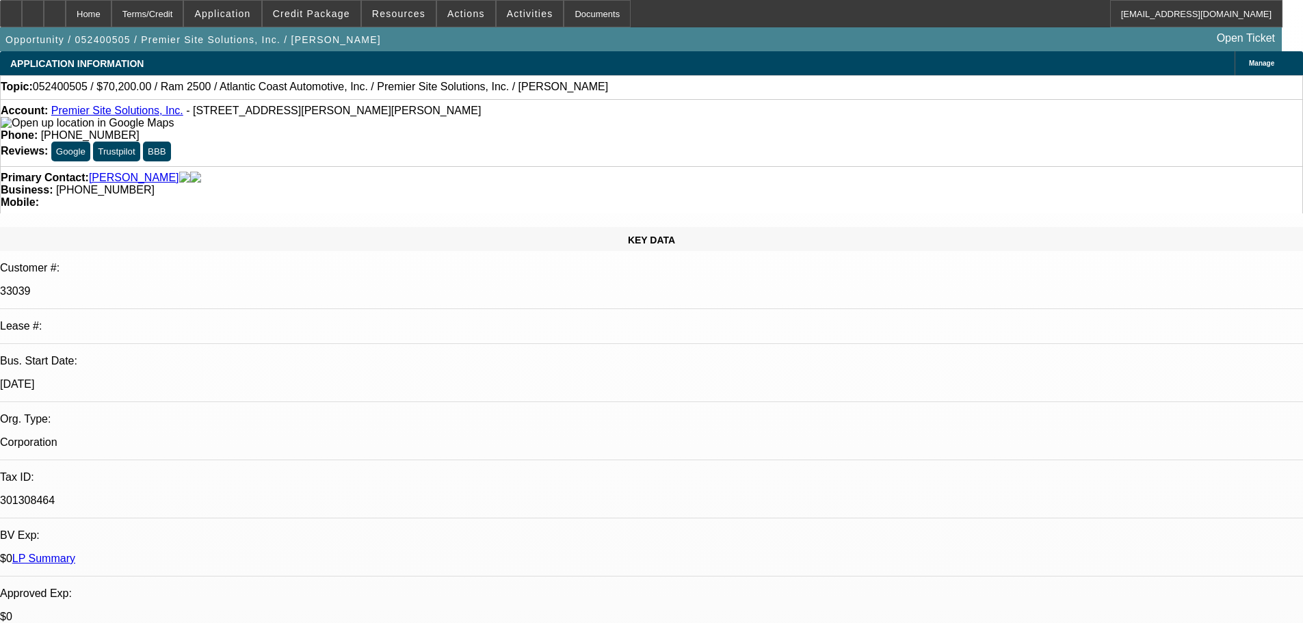
select select "0"
select select "1"
select select "6"
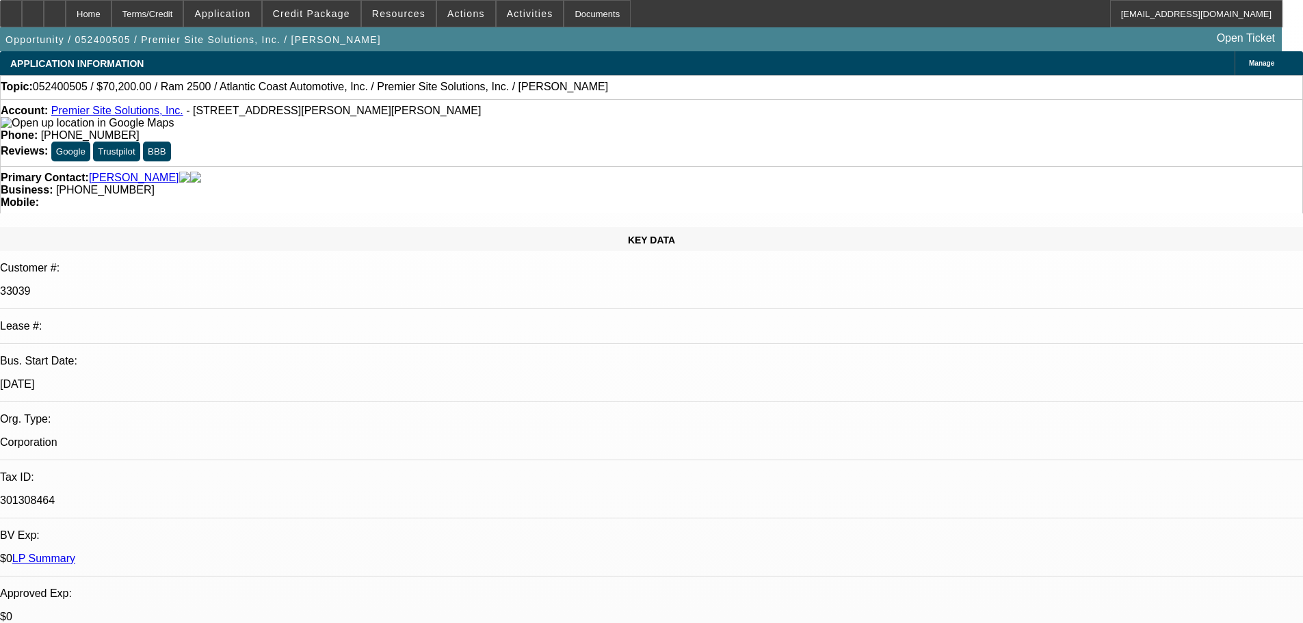
select select "1"
select select "6"
select select "1"
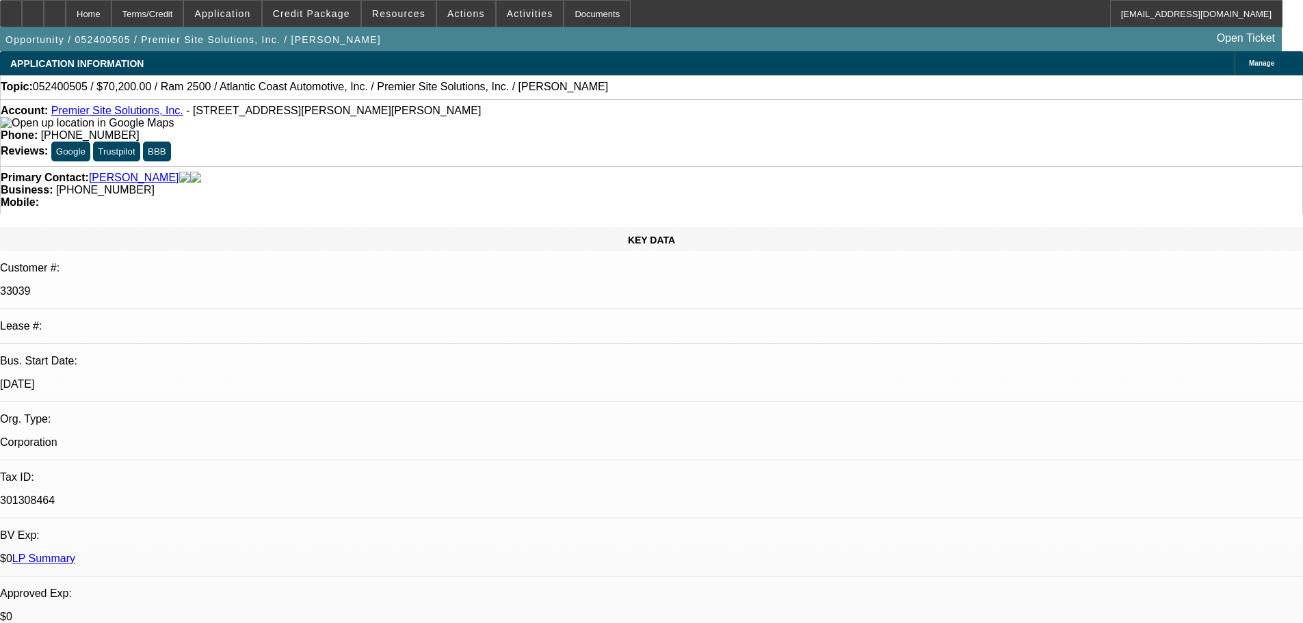
select select "6"
select select "1"
select select "6"
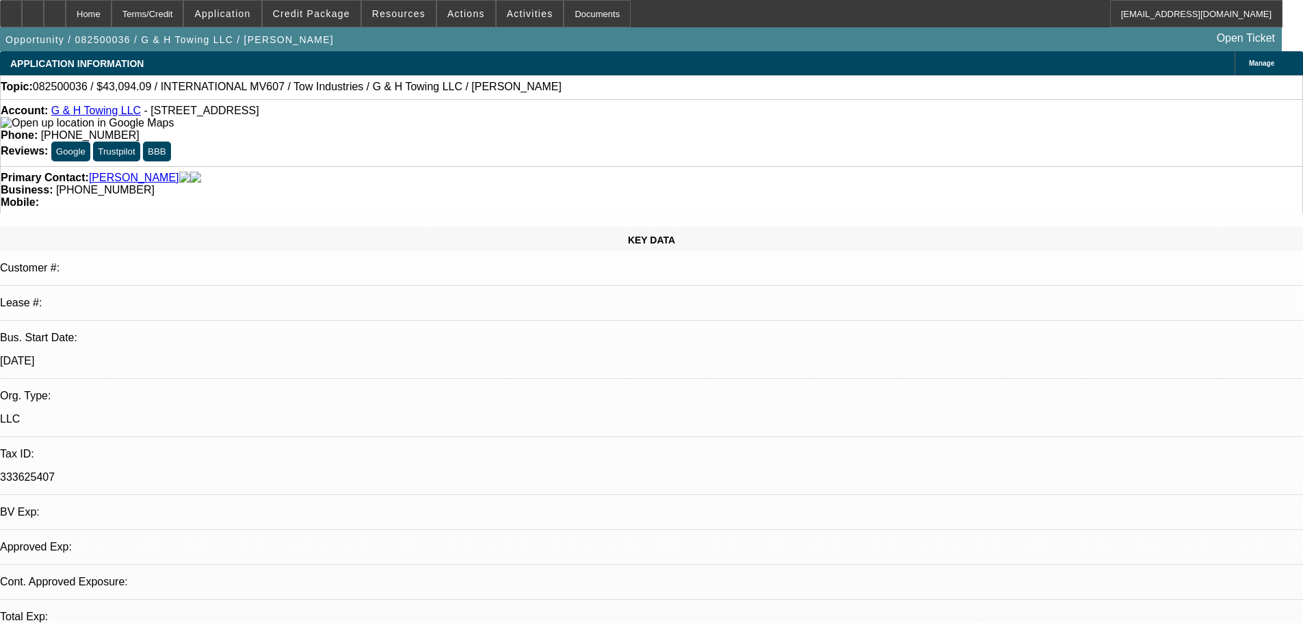
select select "0"
select select "2"
select select "0.1"
select select "4"
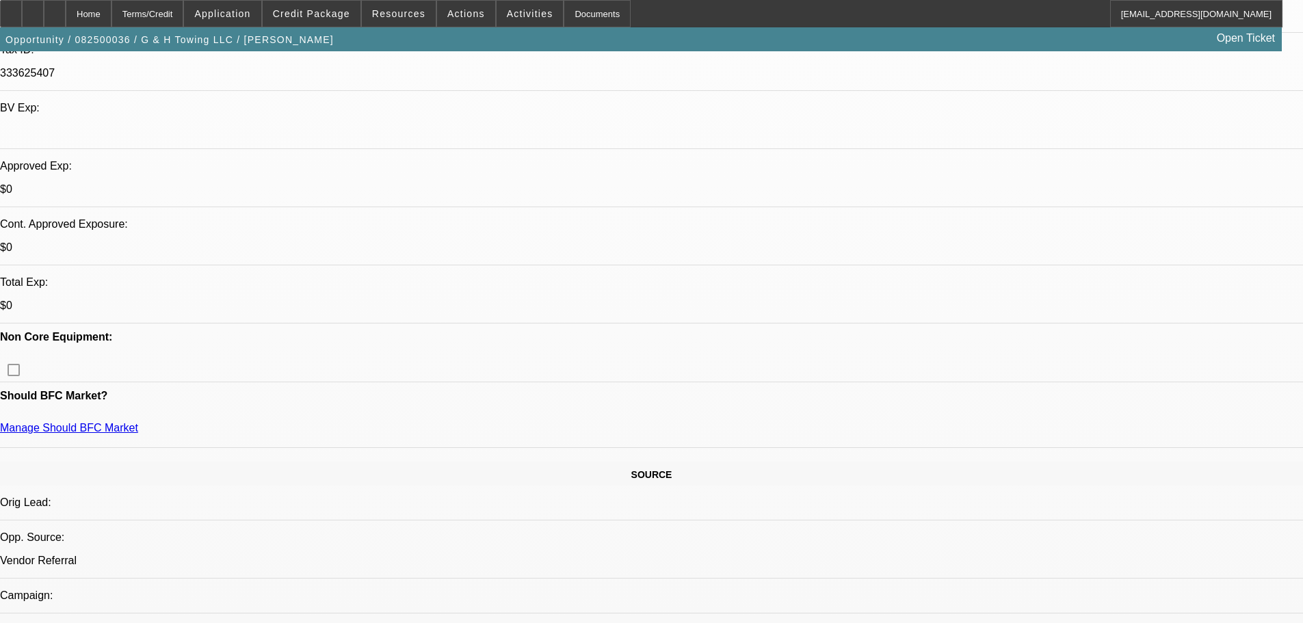
scroll to position [410, 0]
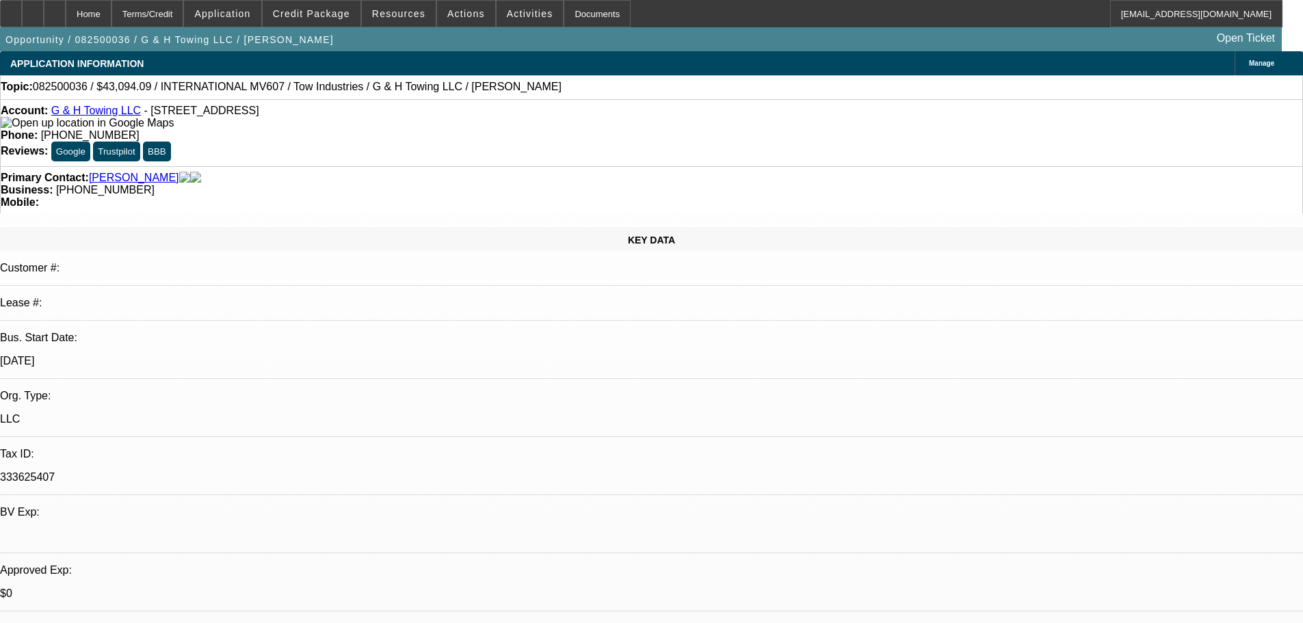
scroll to position [0, 0]
drag, startPoint x: 540, startPoint y: 111, endPoint x: 478, endPoint y: 117, distance: 62.5
click at [478, 129] on div "Phone: (714) 401-9411" at bounding box center [652, 135] width 1302 height 12
copy span "(714) 401-9411"
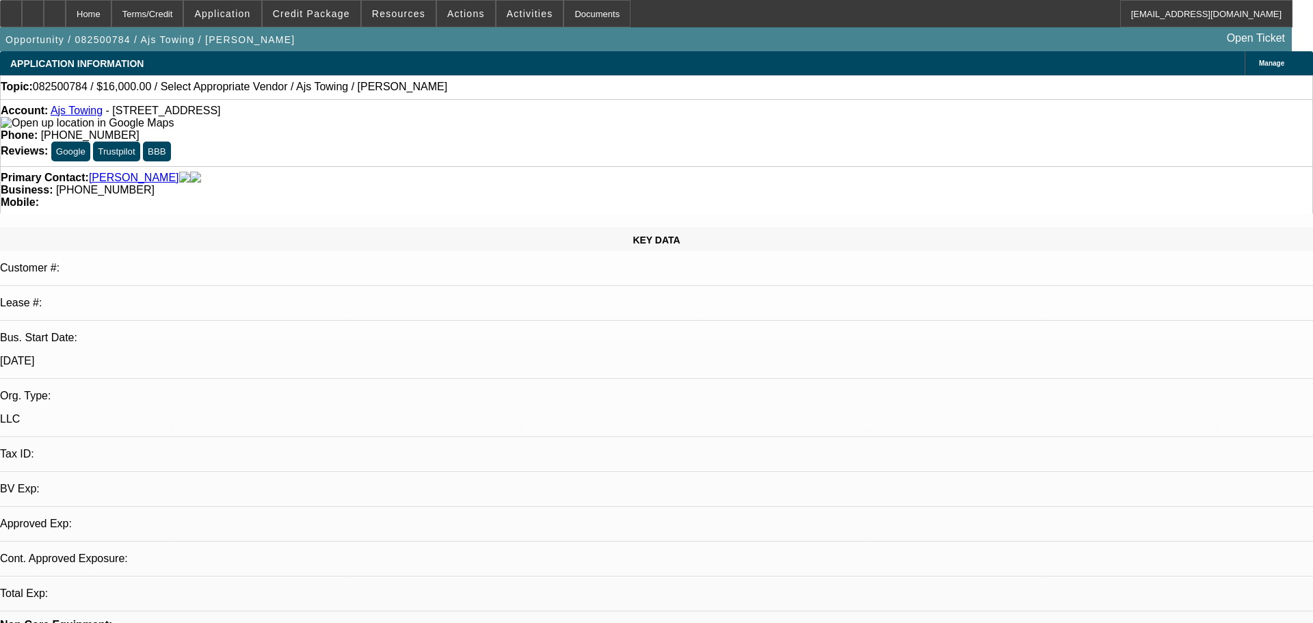
select select "0"
select select "2"
select select "0.1"
select select "4"
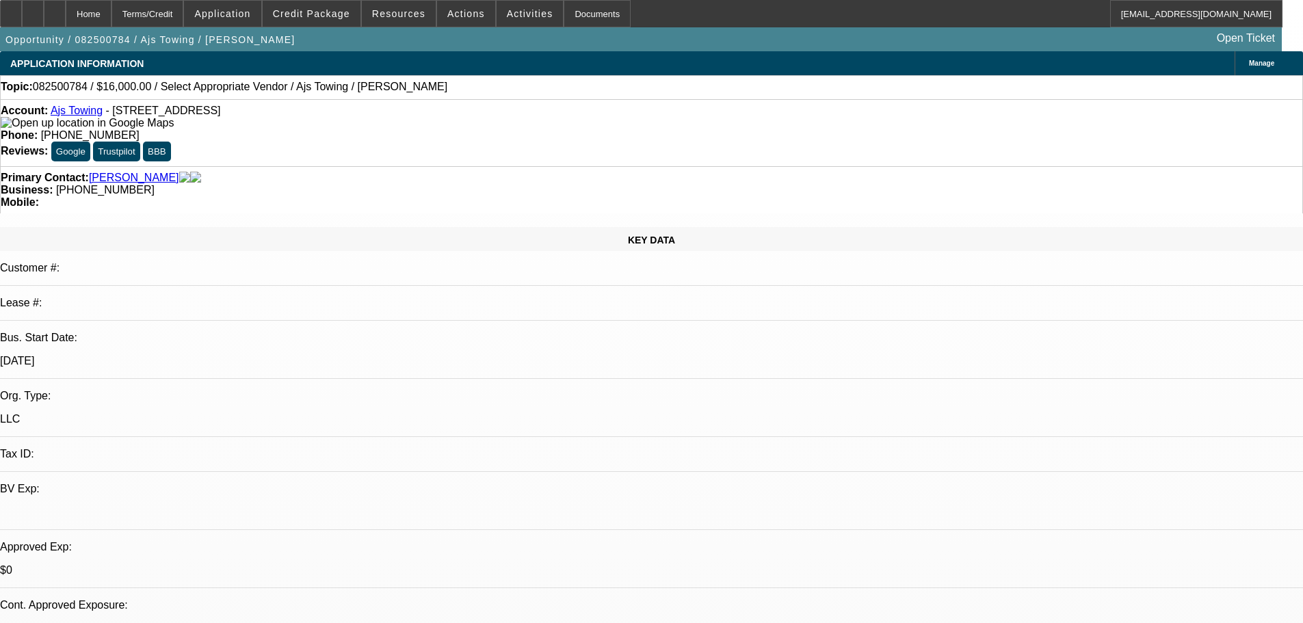
scroll to position [104, 0]
click at [319, 18] on span "Credit Package" at bounding box center [311, 13] width 77 height 11
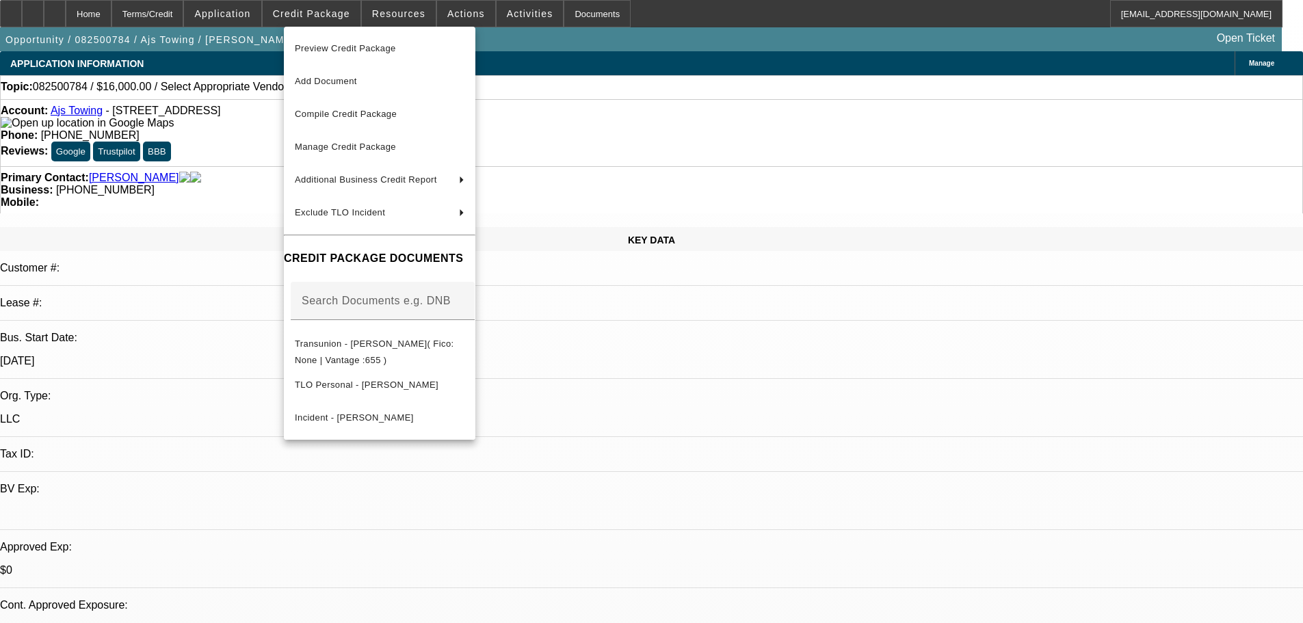
click at [762, 53] on div at bounding box center [651, 311] width 1303 height 623
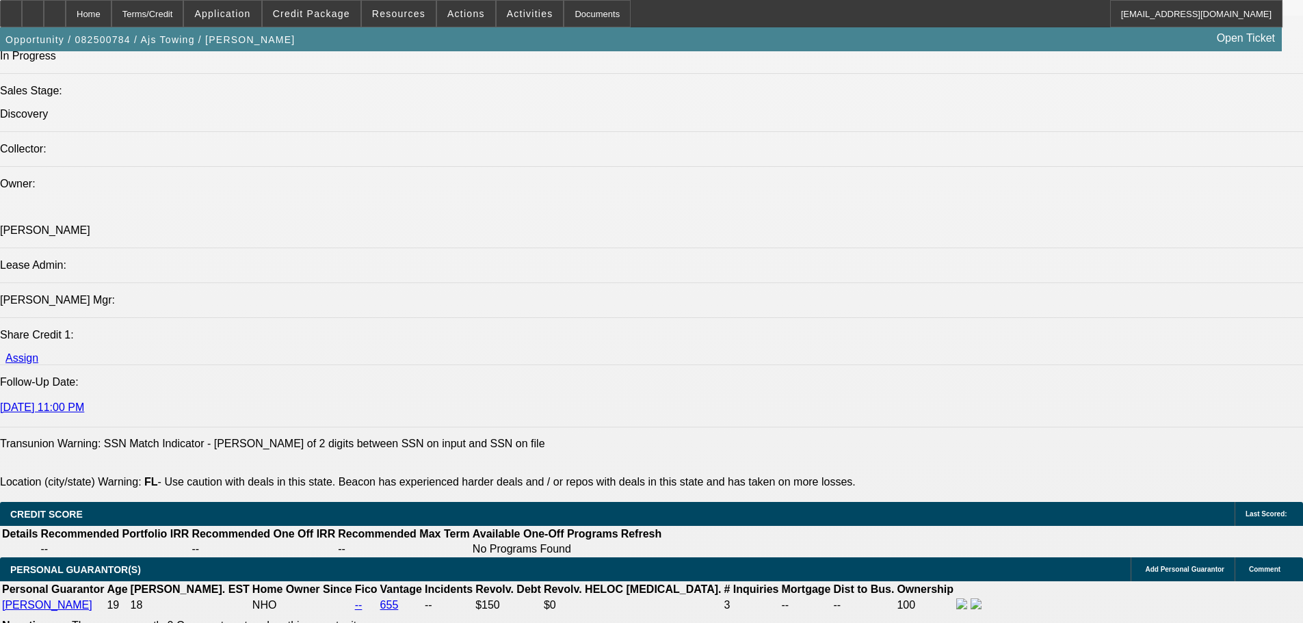
scroll to position [1642, 0]
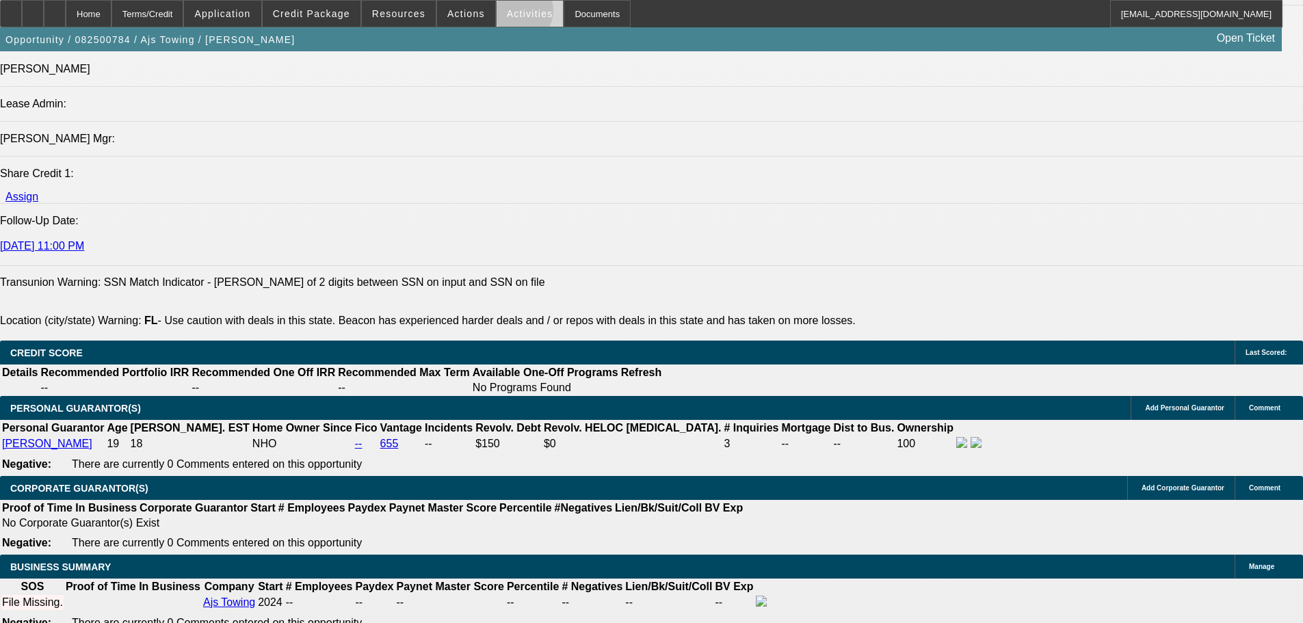
click at [507, 14] on span "Activities" at bounding box center [530, 13] width 47 height 11
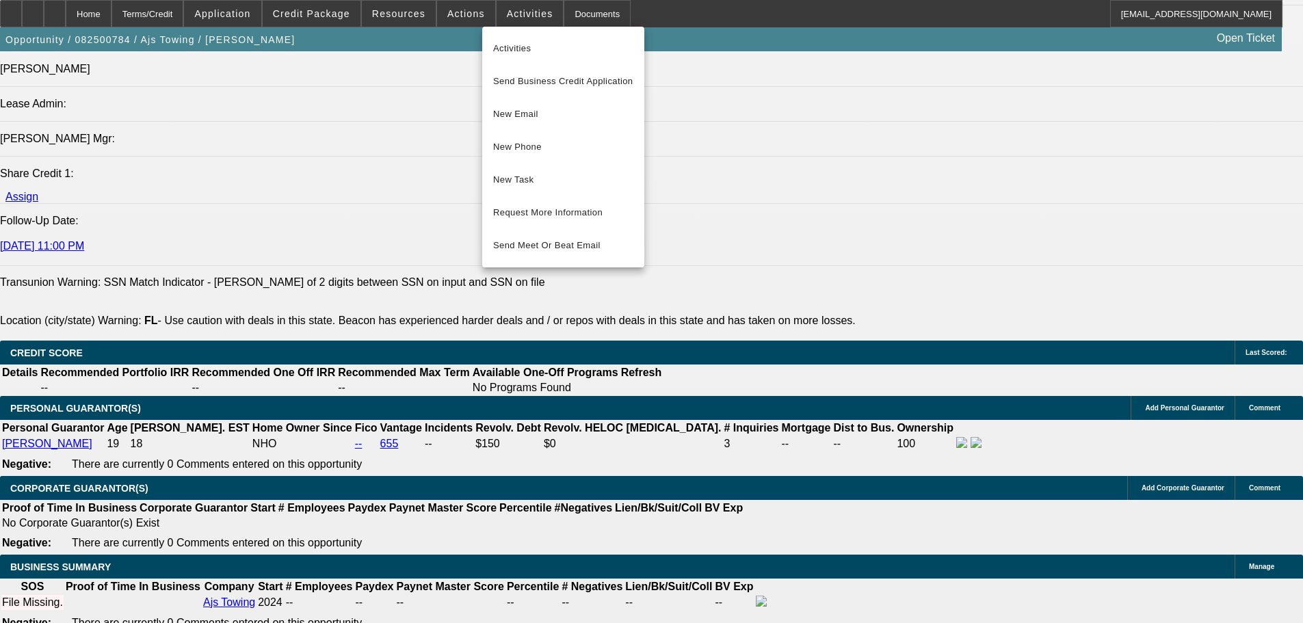
click at [458, 9] on div at bounding box center [651, 311] width 1303 height 623
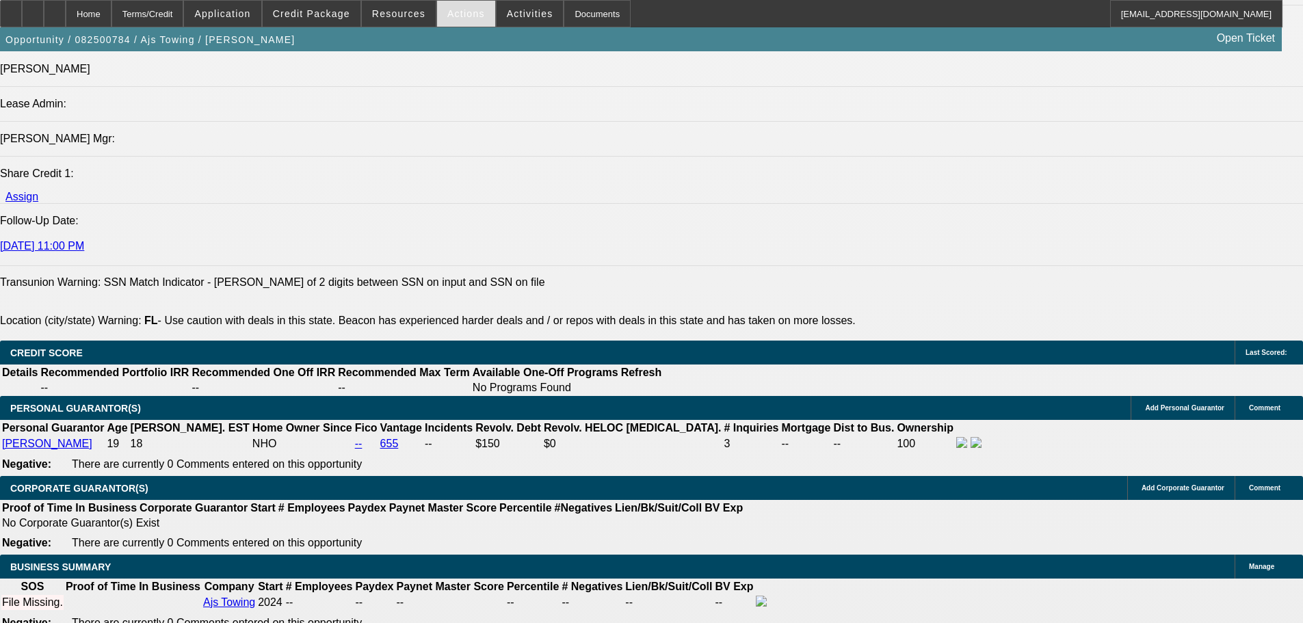
click at [447, 0] on div "Actions" at bounding box center [466, 13] width 60 height 27
click at [447, 7] on span at bounding box center [466, 13] width 58 height 33
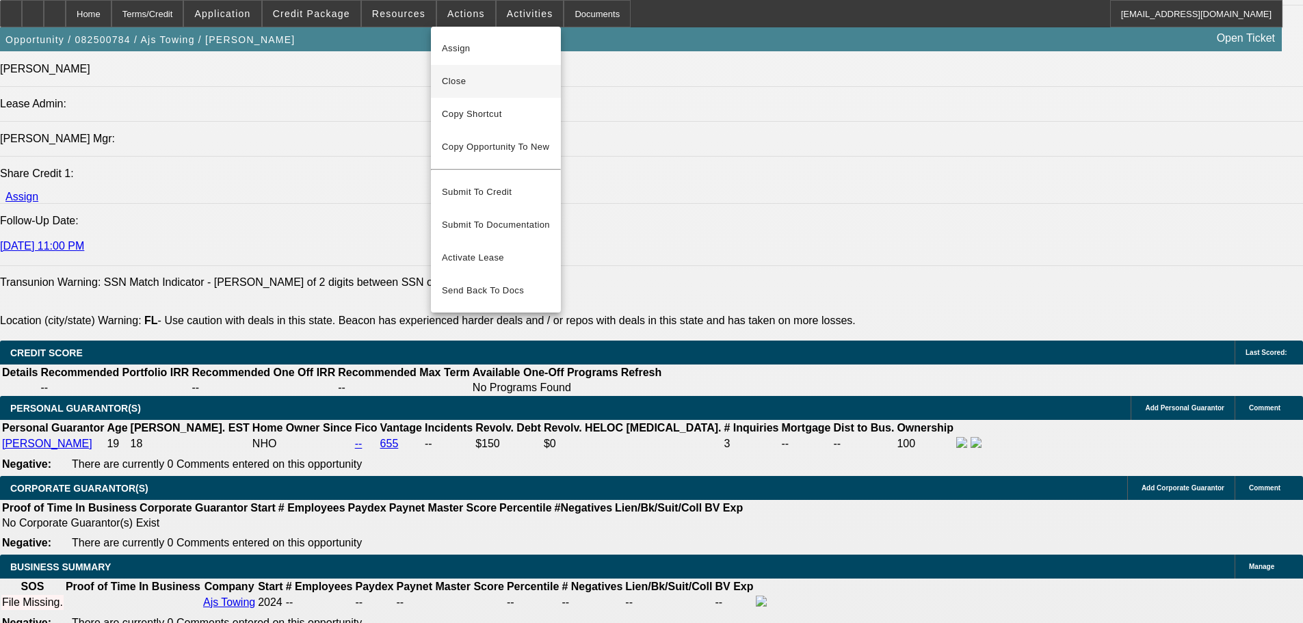
click at [462, 83] on span "Close" at bounding box center [496, 81] width 108 height 16
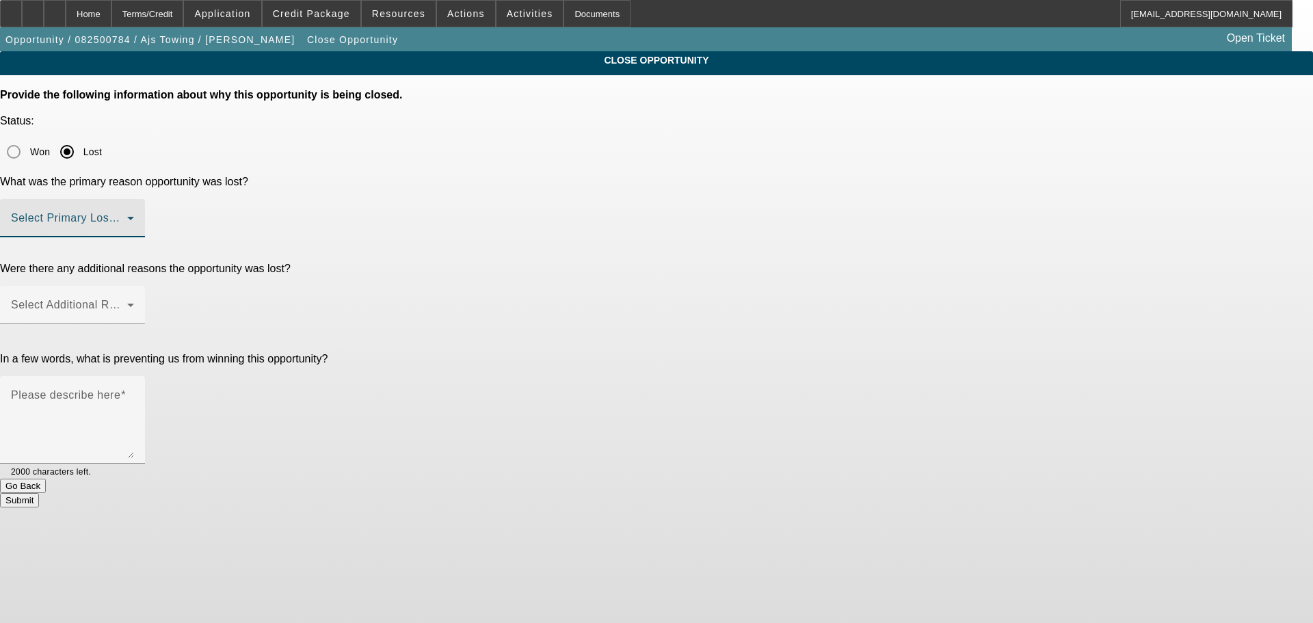
click at [134, 199] on div "Select Primary Lost Reason" at bounding box center [72, 218] width 123 height 38
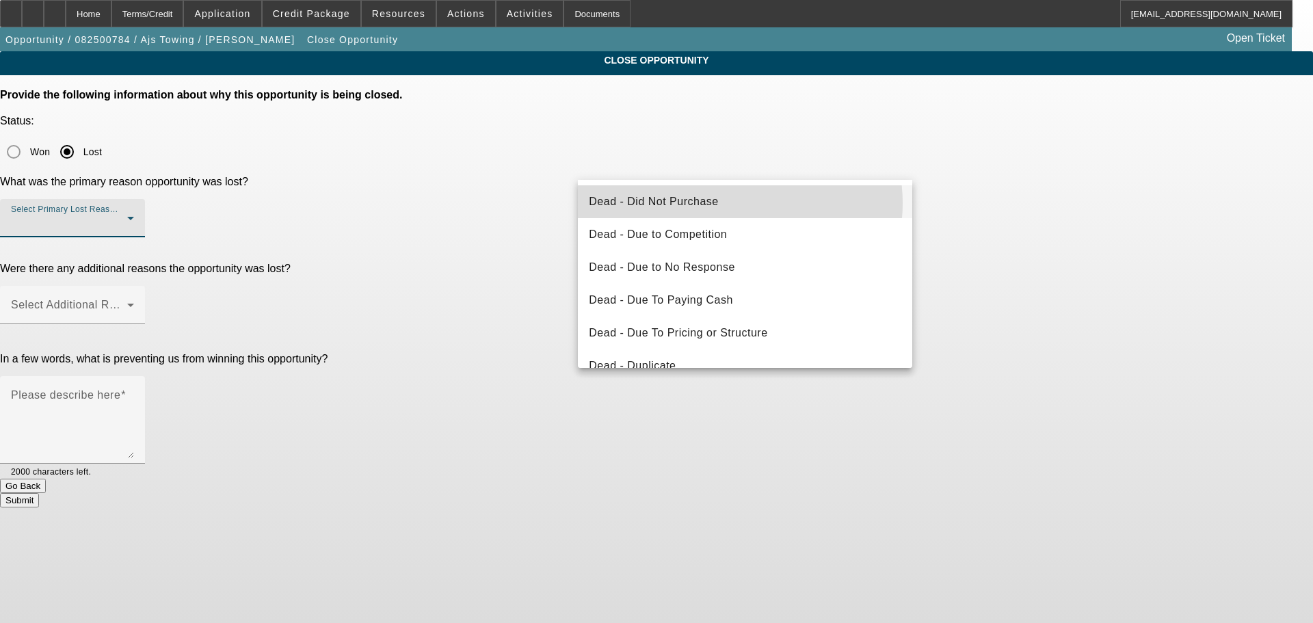
click at [735, 203] on mat-option "Dead - Did Not Purchase" at bounding box center [745, 201] width 334 height 33
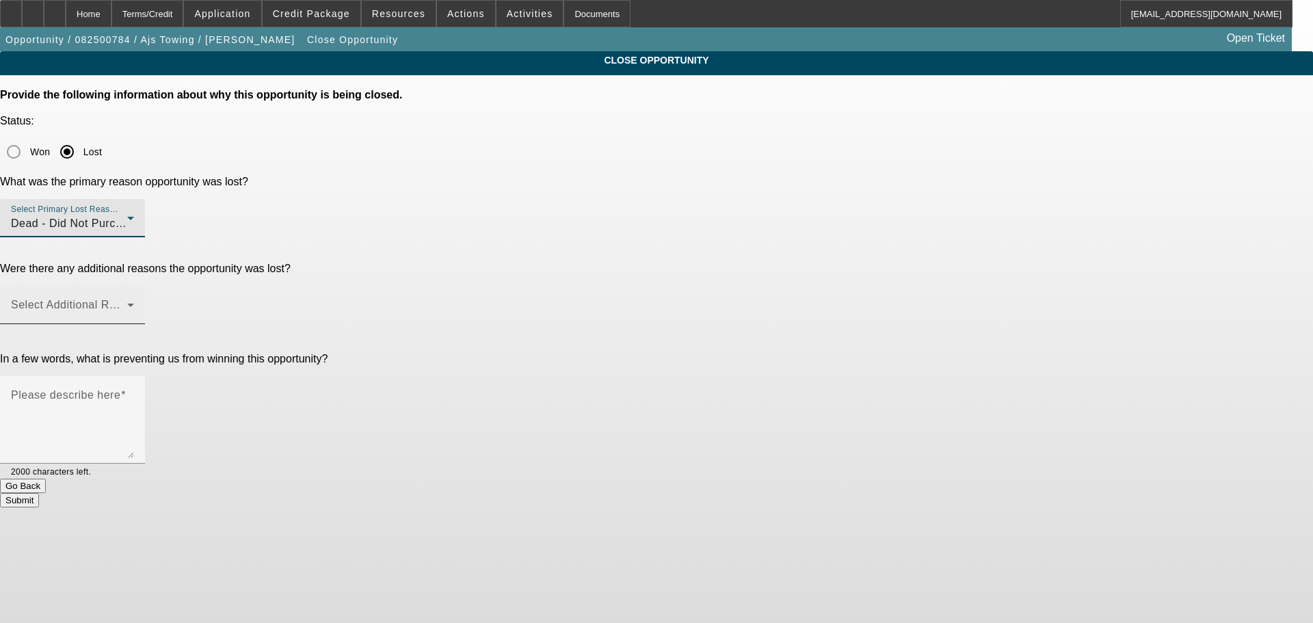
click at [127, 302] on span at bounding box center [69, 310] width 116 height 16
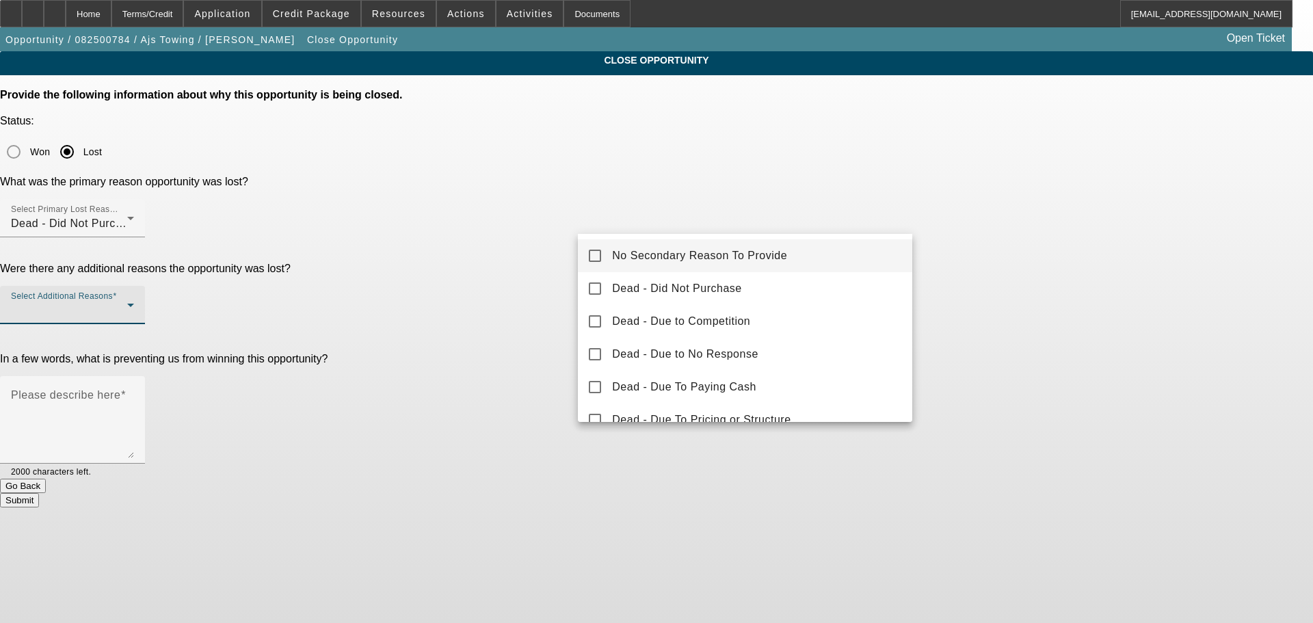
click at [739, 252] on span "No Secondary Reason To Provide" at bounding box center [699, 256] width 175 height 16
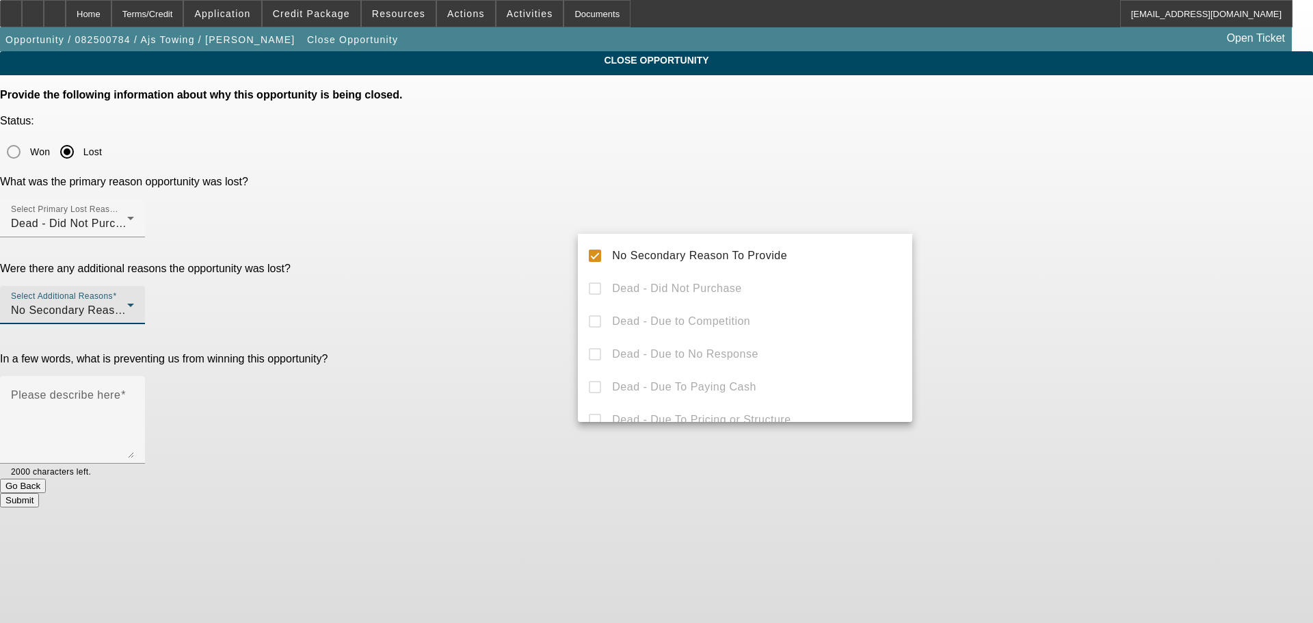
click at [988, 242] on div at bounding box center [656, 311] width 1313 height 623
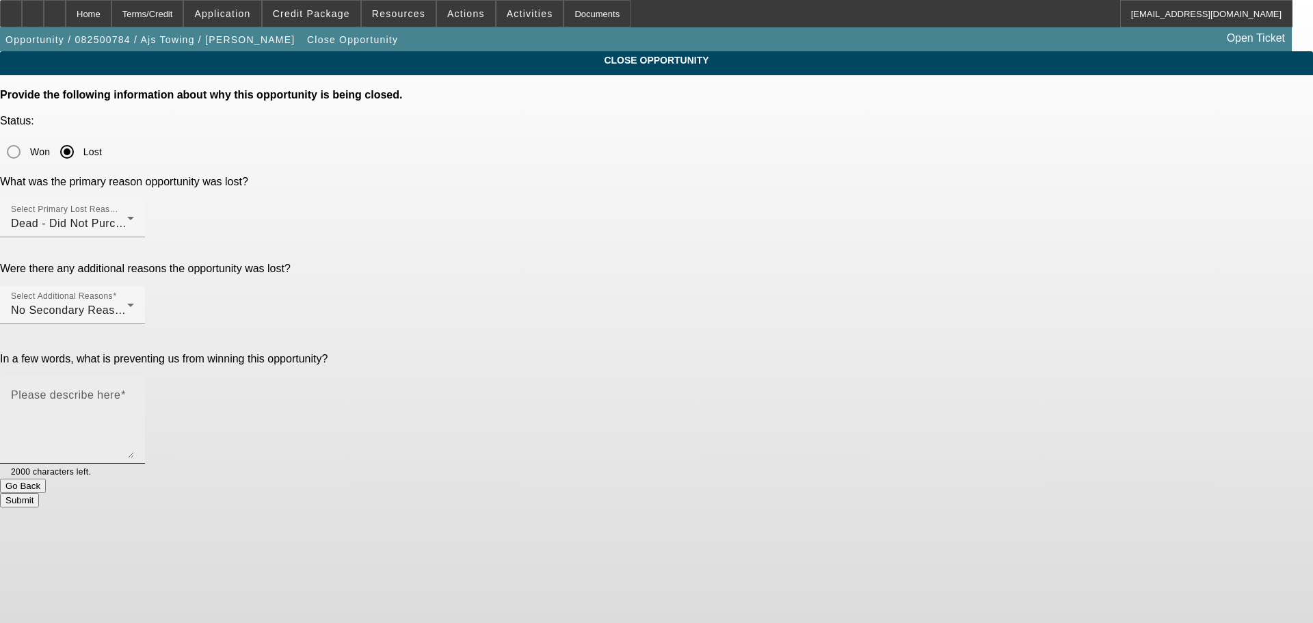
click at [134, 376] on div "Please describe here" at bounding box center [72, 420] width 123 height 88
type textarea "G"
type textarea "Not adding a truck anymore but would call if he ever needs us."
click at [39, 493] on button "Submit" at bounding box center [19, 500] width 39 height 14
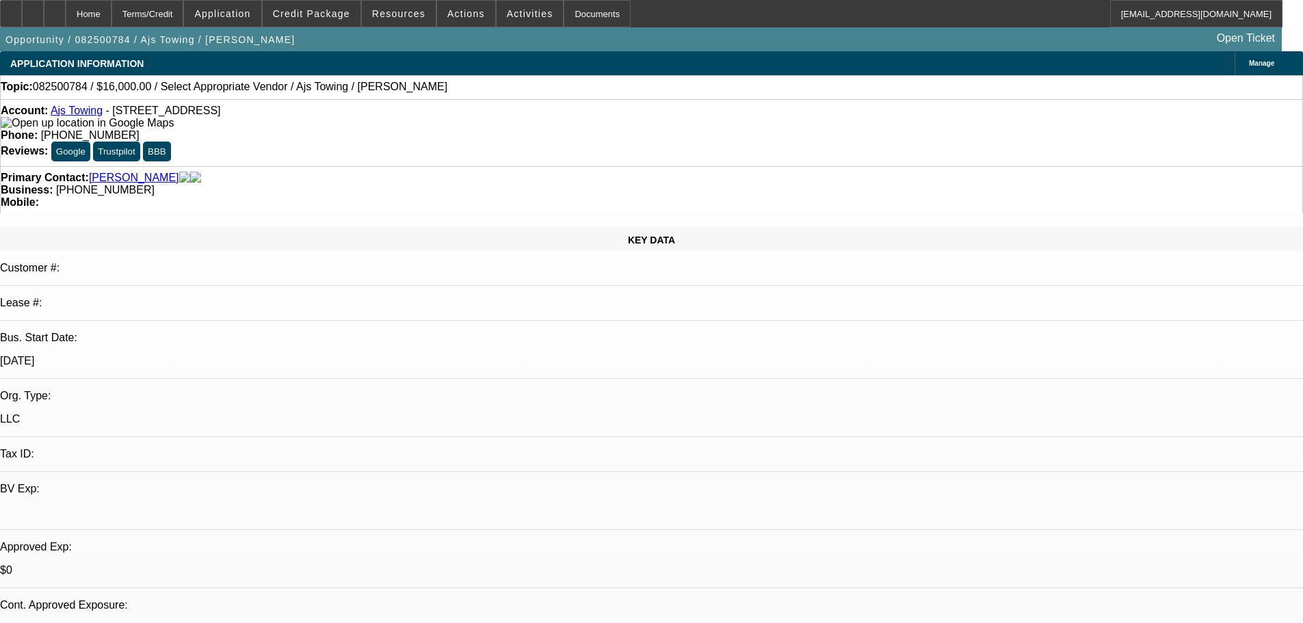
select select "0"
select select "2"
select select "0.1"
select select "4"
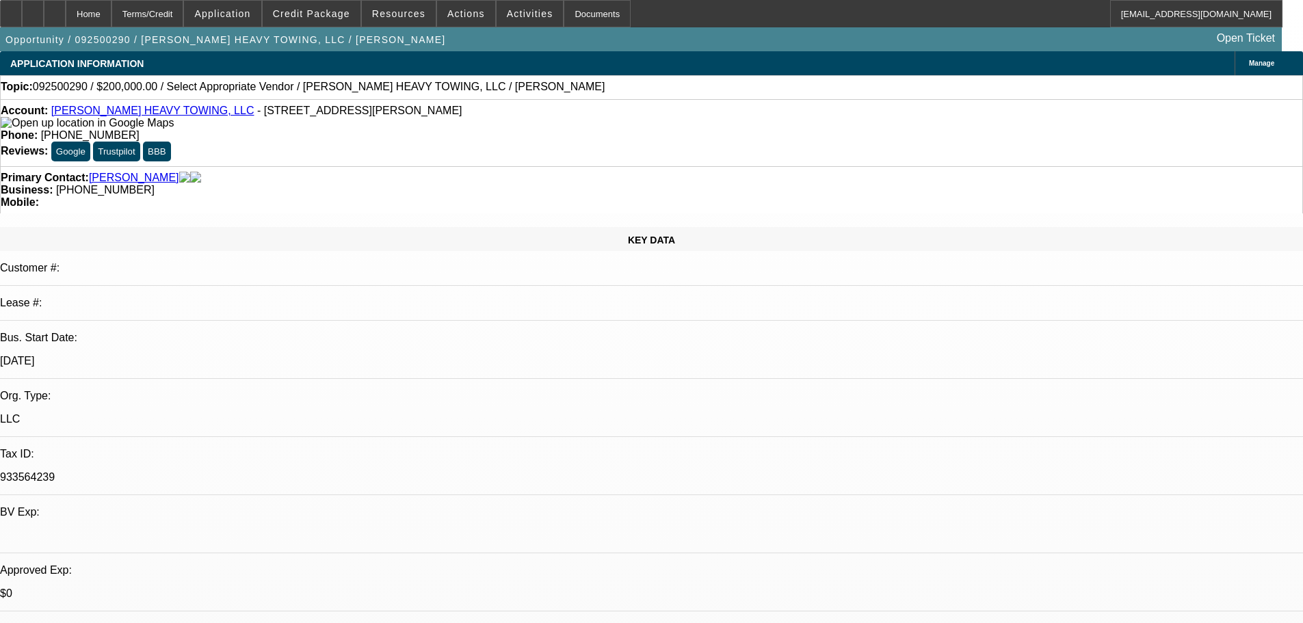
select select "0"
select select "2"
select select "0.1"
select select "4"
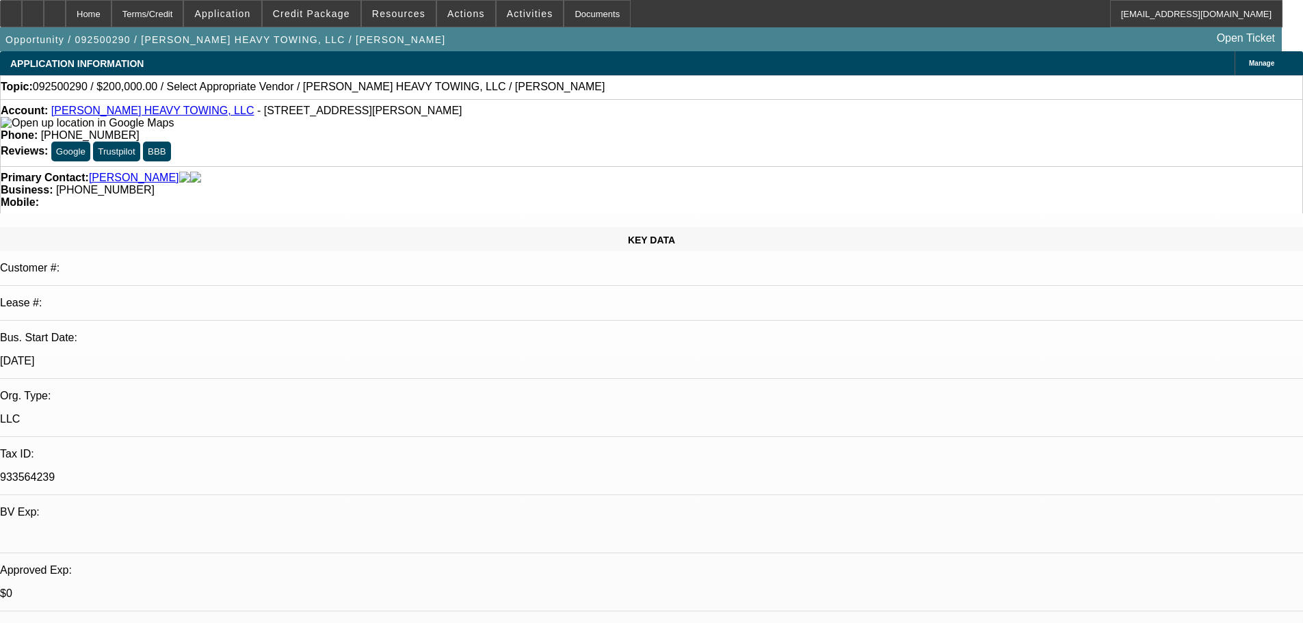
select select "0"
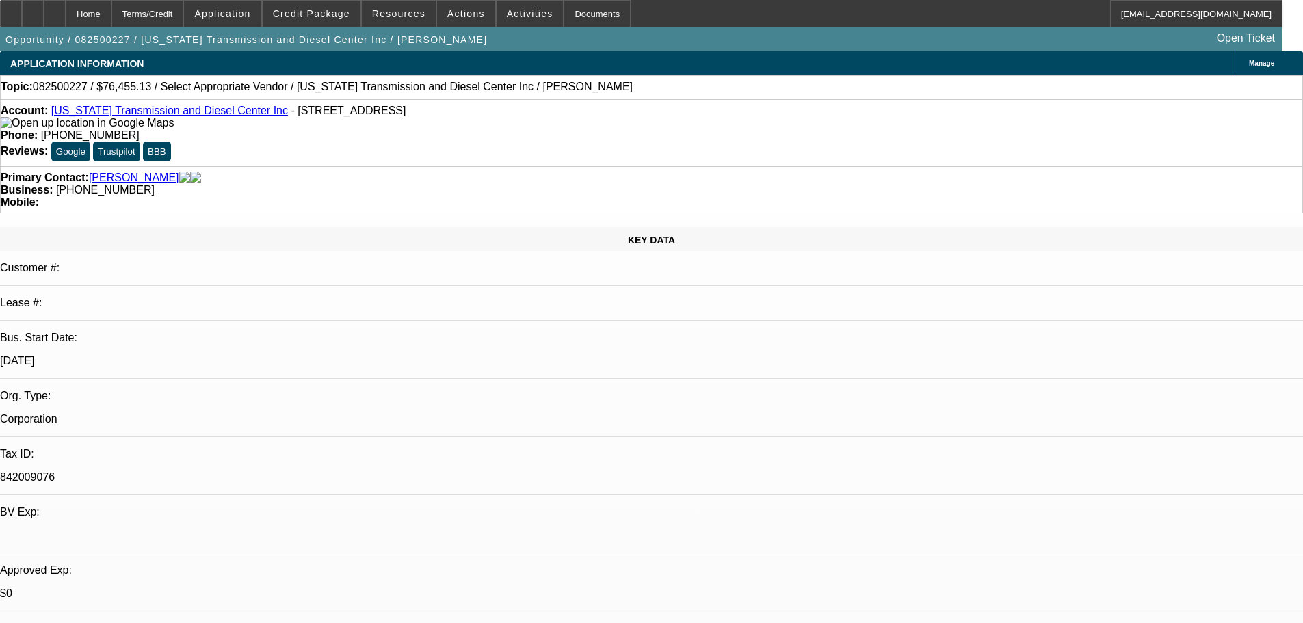
select select "2"
select select "0.1"
select select "4"
